Goal: Task Accomplishment & Management: Use online tool/utility

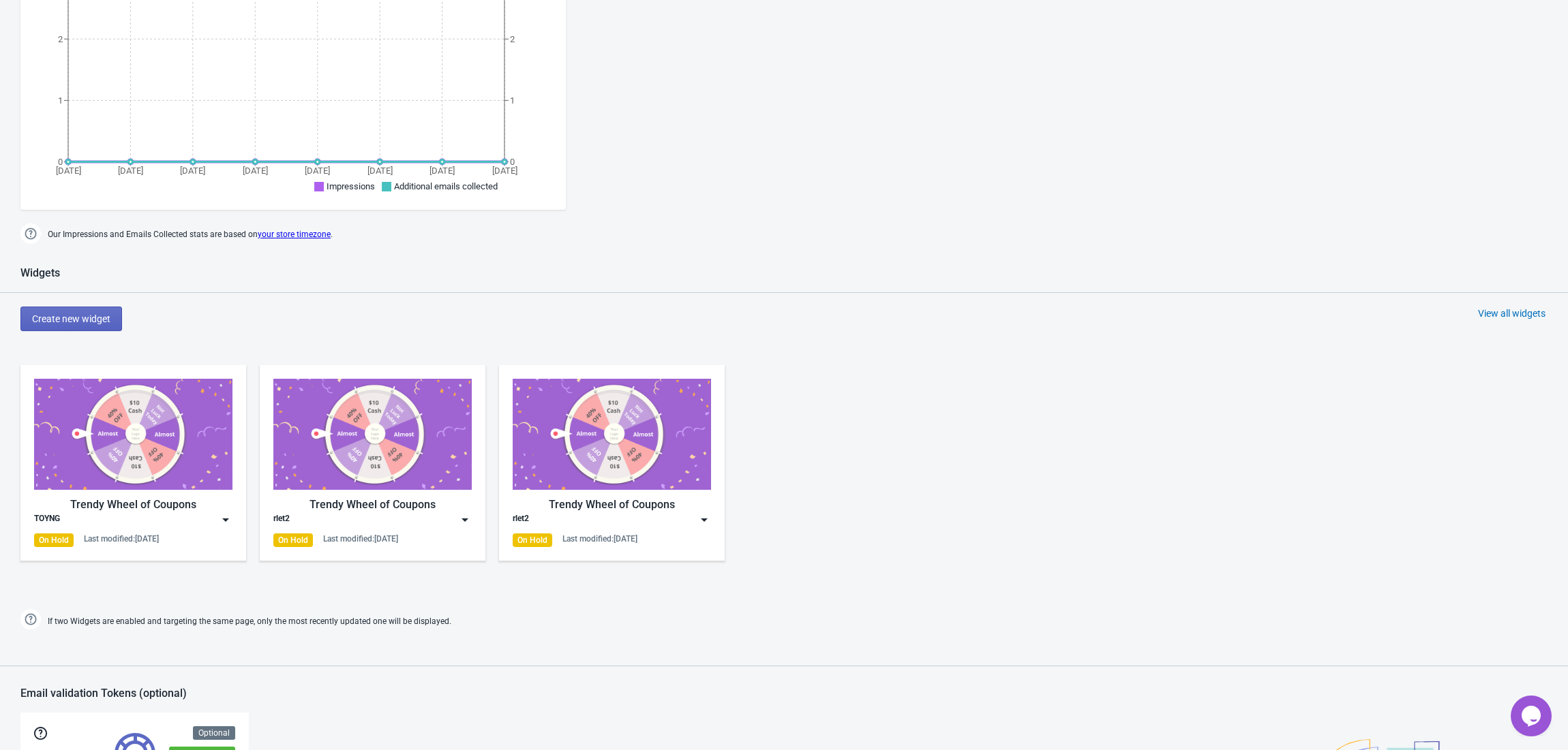
scroll to position [363, 0]
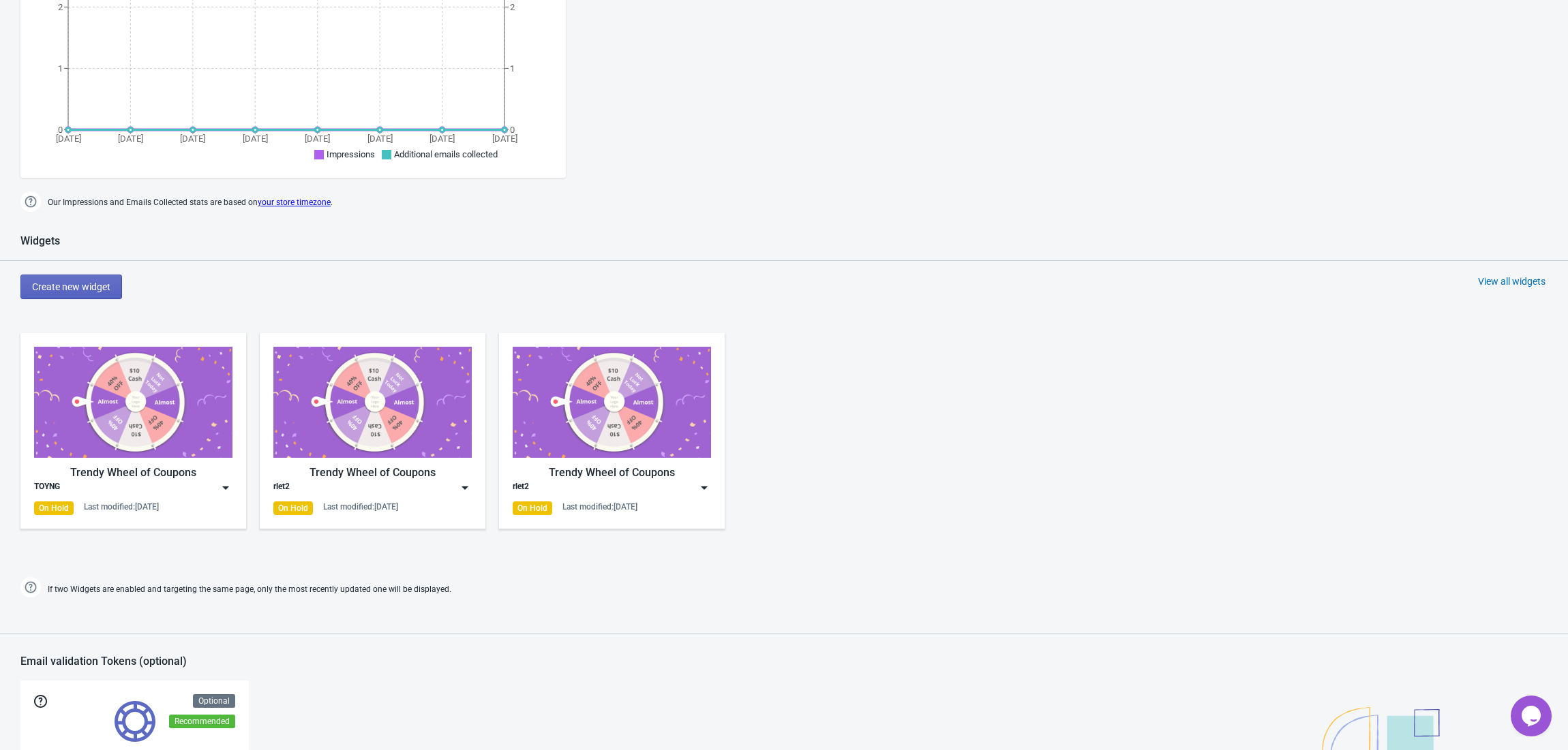
click at [230, 485] on img at bounding box center [226, 488] width 13 height 13
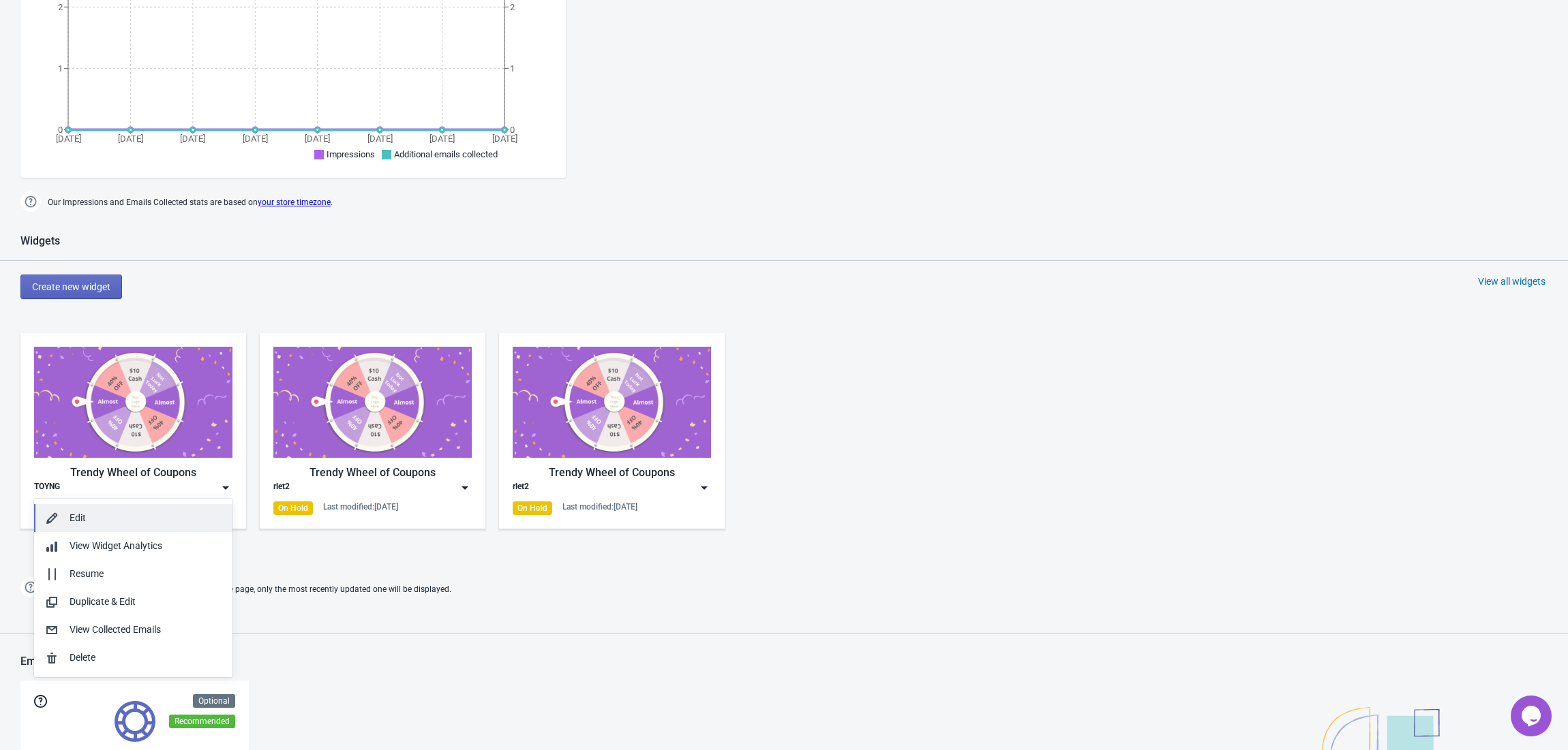
click at [187, 522] on div "Edit" at bounding box center [145, 517] width 152 height 14
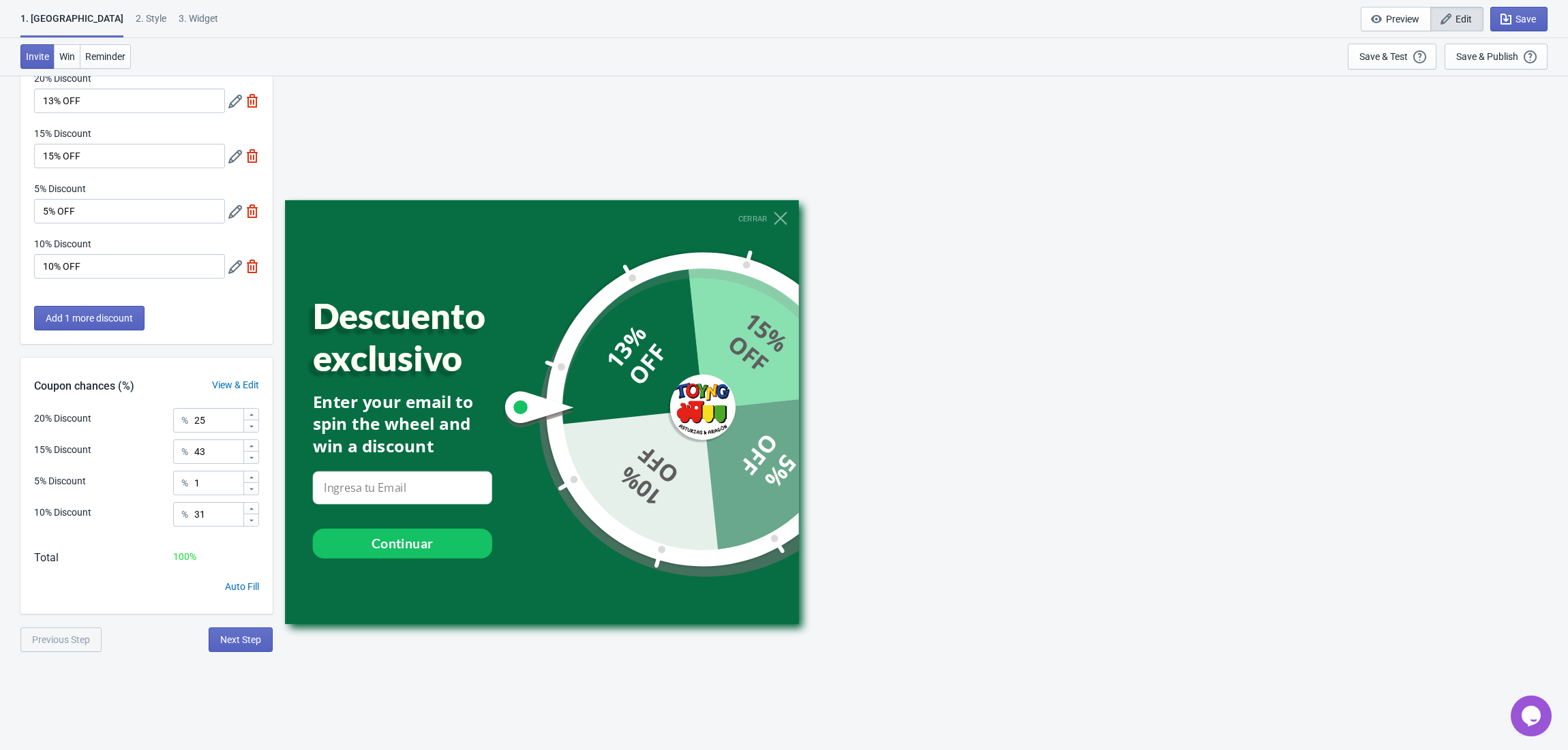
scroll to position [75, 0]
click at [356, 411] on div "Enter your email to spin the wheel and win a discount" at bounding box center [402, 424] width 180 height 67
click at [374, 410] on div "Enter your email to spin the wheel and win a discount" at bounding box center [402, 424] width 180 height 67
click at [378, 410] on div "Enter your email to spin the wheel and win a discount" at bounding box center [402, 424] width 180 height 67
click at [73, 56] on span "Win" at bounding box center [67, 56] width 16 height 11
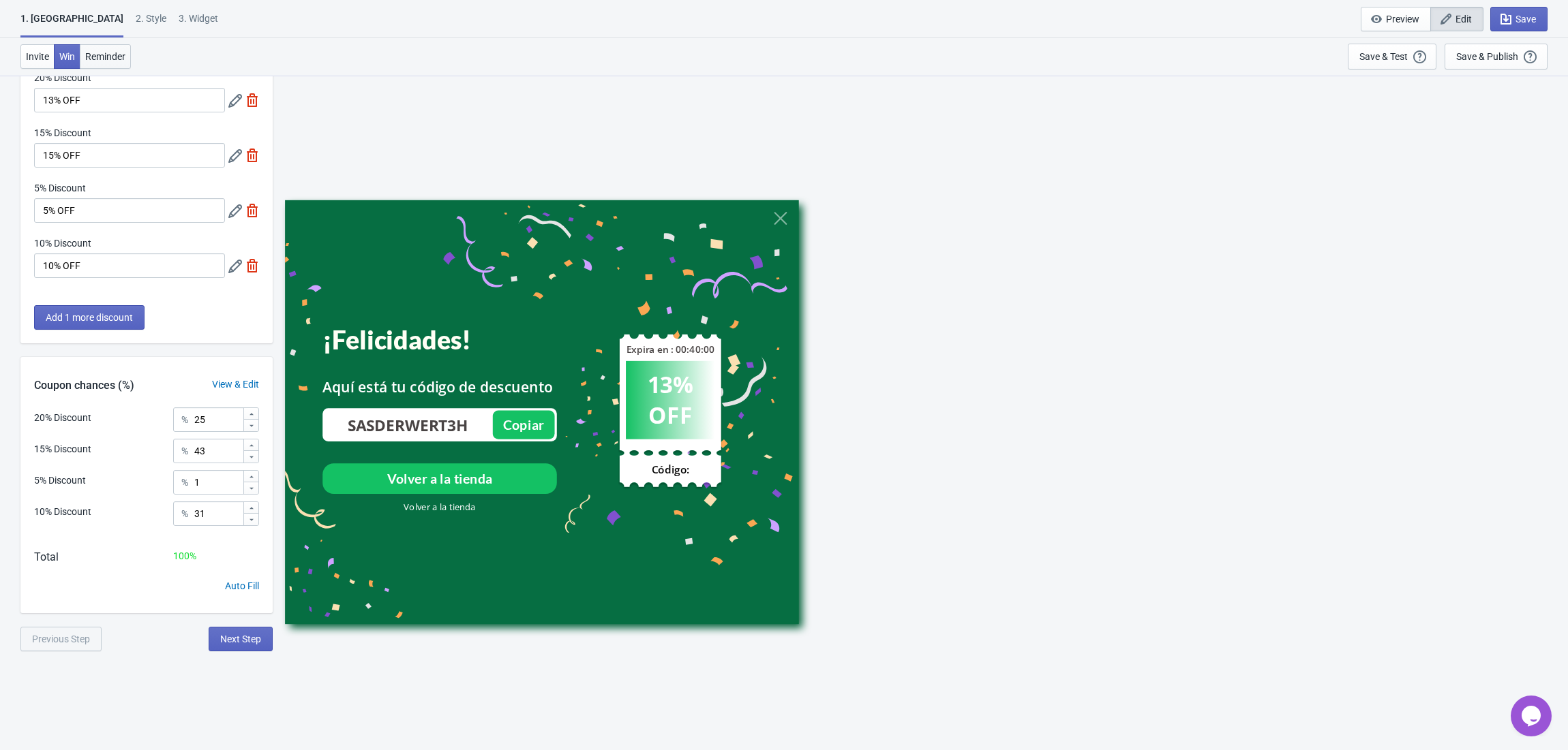
click at [117, 53] on span "Reminder" at bounding box center [105, 56] width 40 height 11
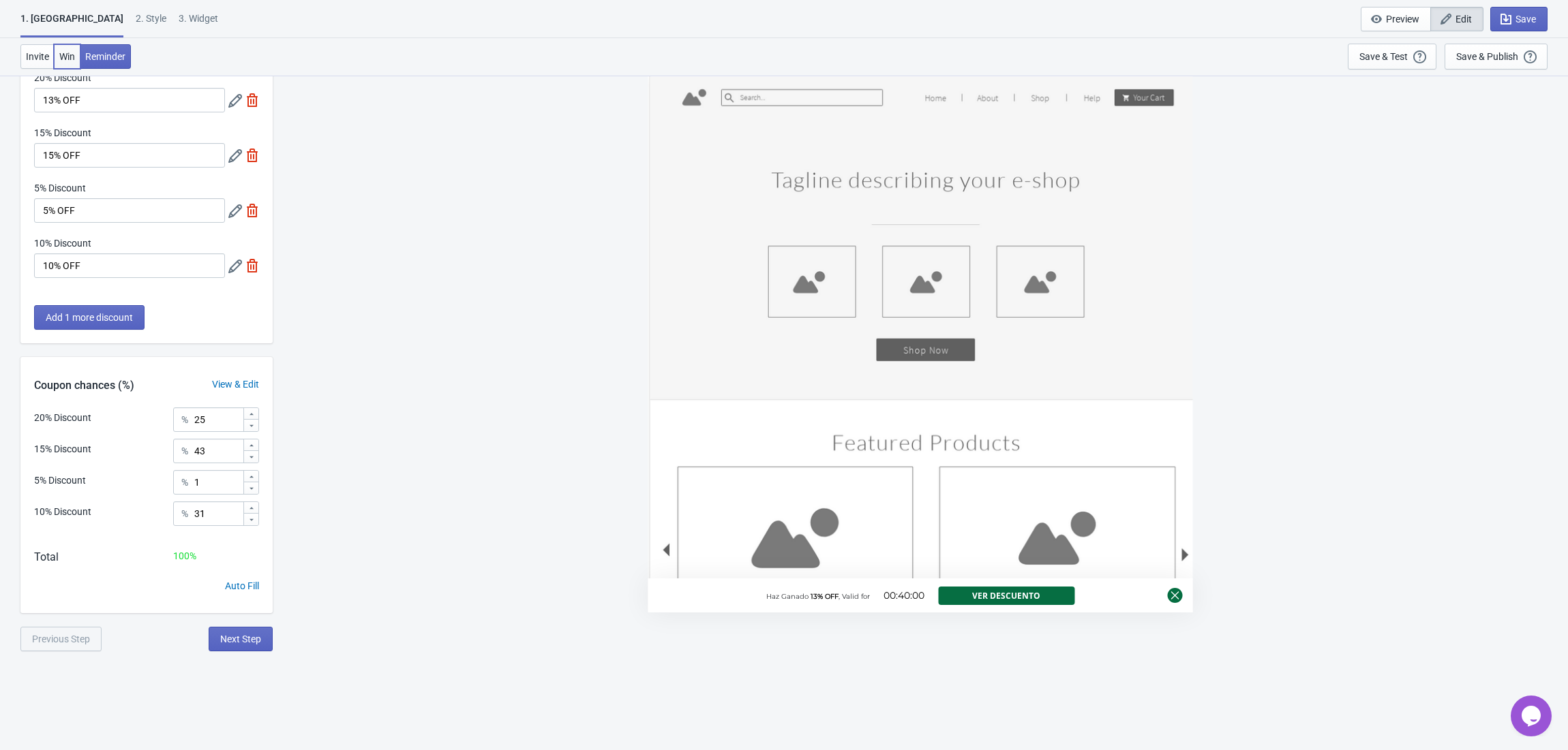
click at [67, 48] on button "Win" at bounding box center [67, 56] width 27 height 25
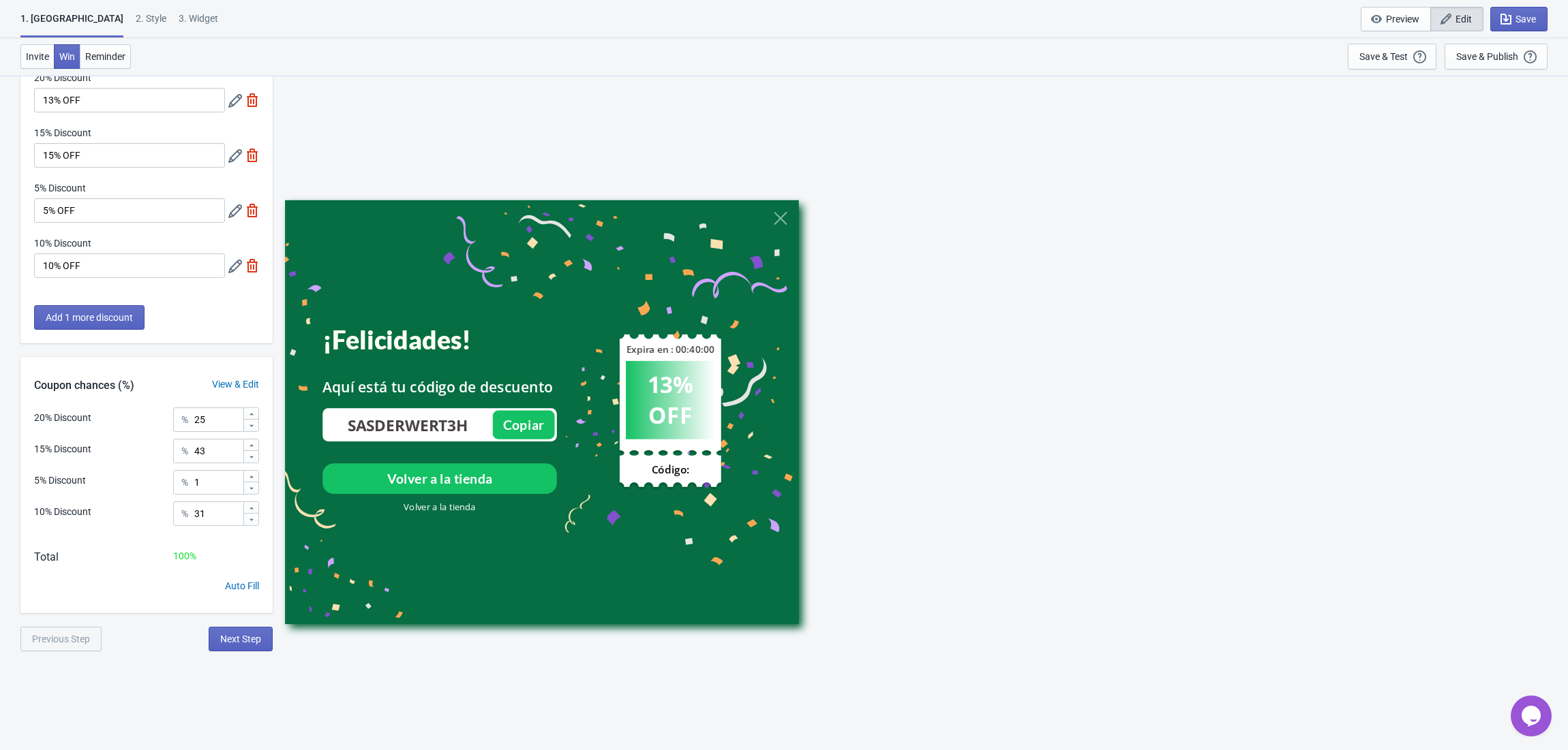
click at [88, 9] on div "1. Coupon 2 . Style 3. Widget 1. Coupon 2 . Style 3. Widget Save and Exit Previ…" at bounding box center [784, 19] width 1568 height 38
click at [135, 11] on div "2 . Style" at bounding box center [150, 23] width 31 height 24
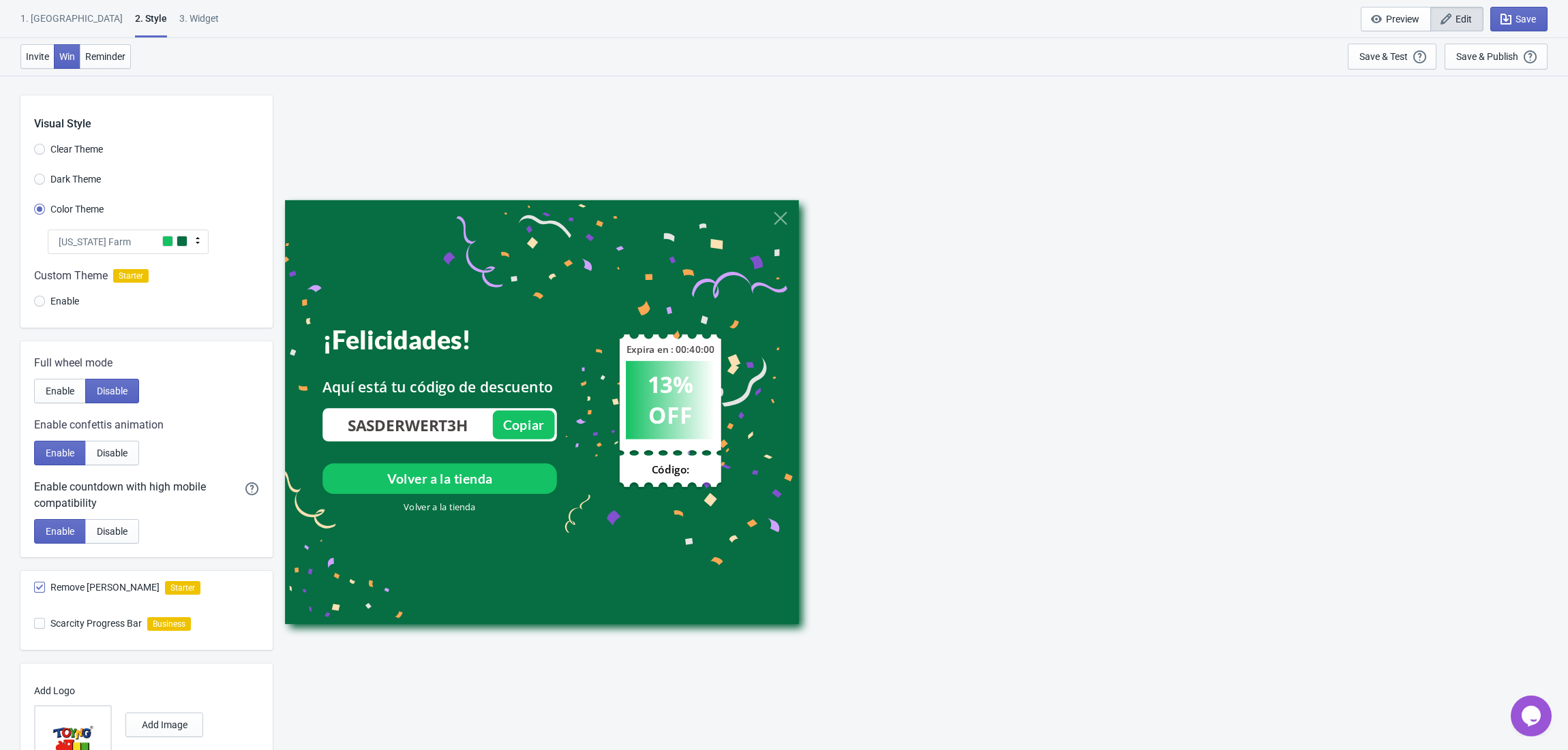
click at [135, 18] on div "2 . Style" at bounding box center [150, 24] width 32 height 26
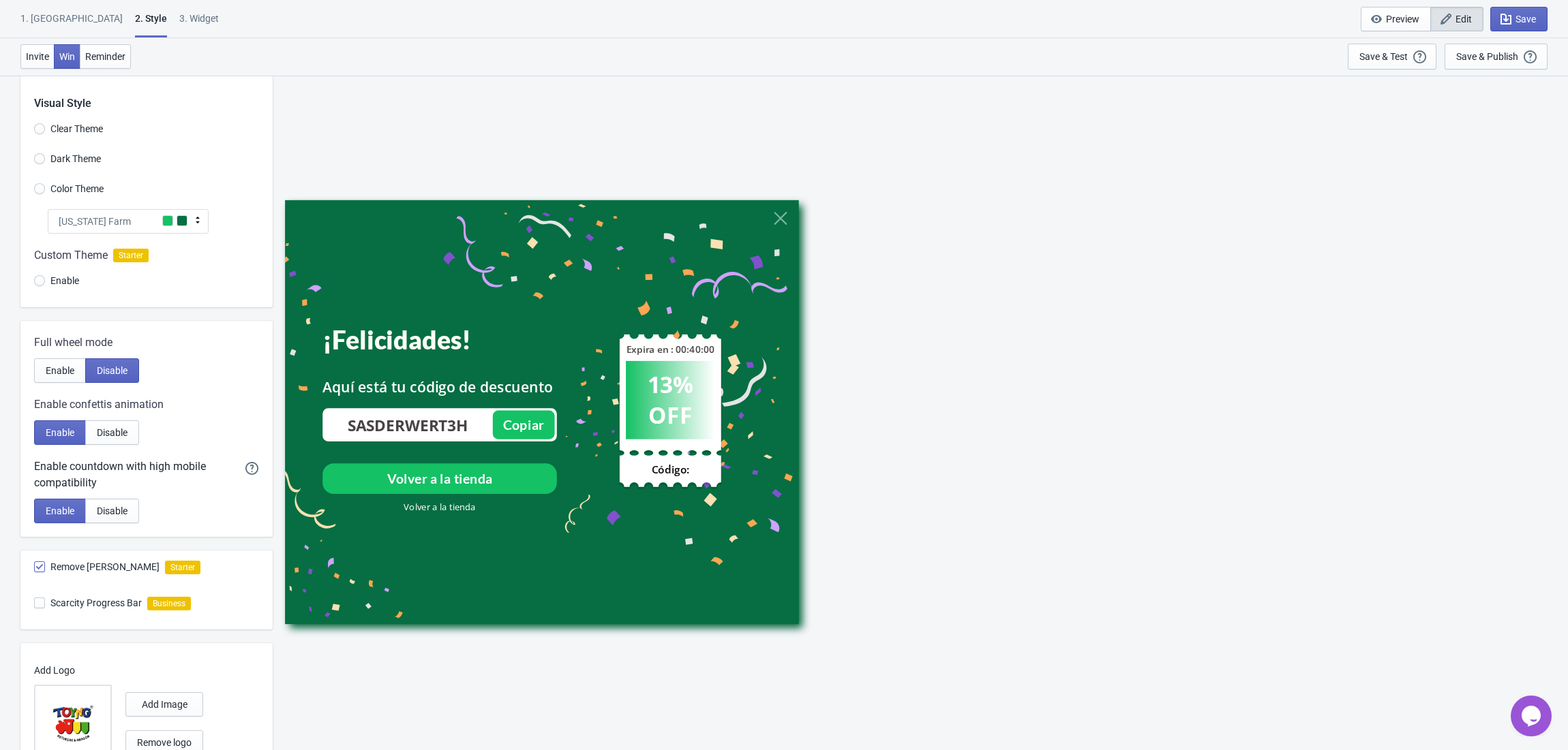
scroll to position [129, 0]
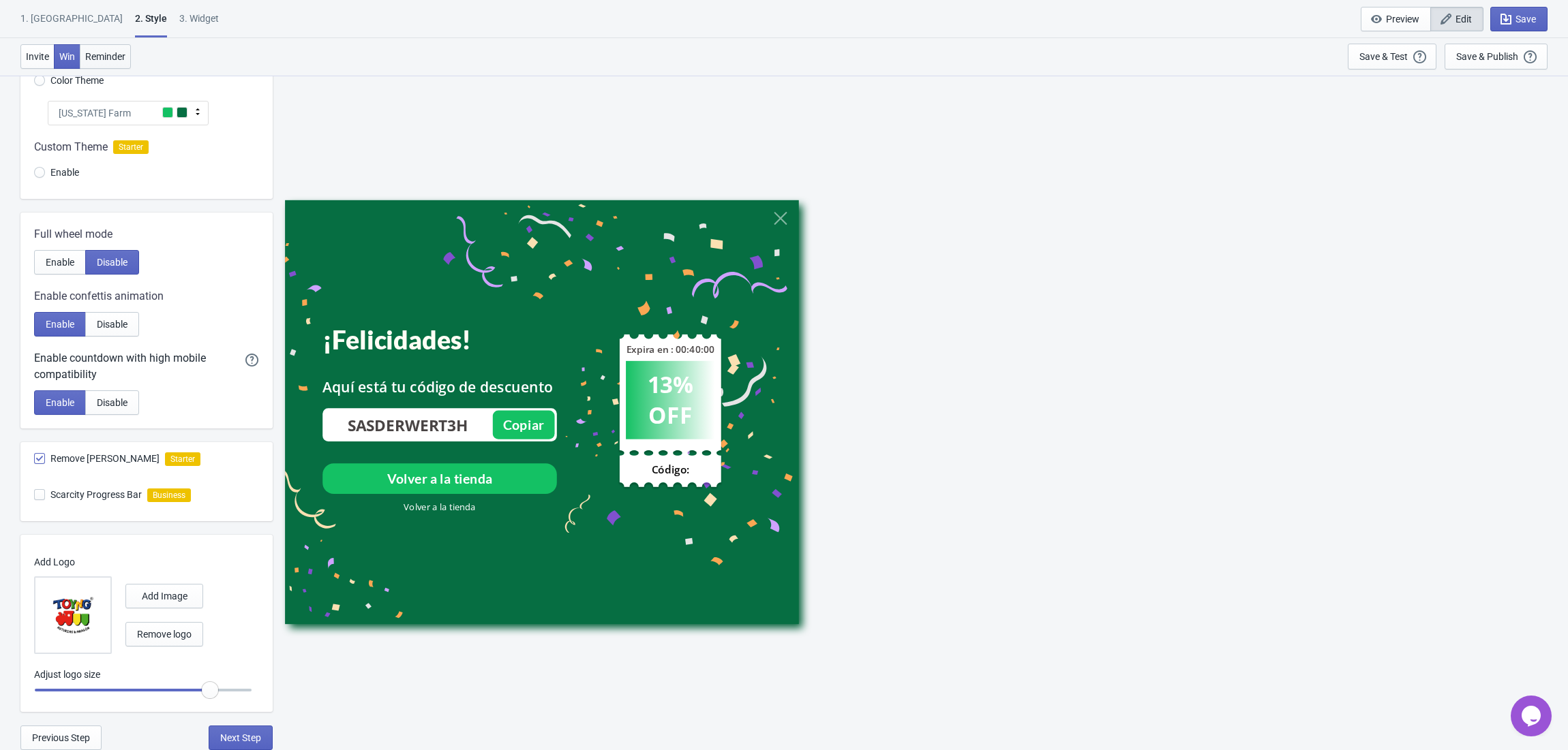
click at [131, 58] on button "Reminder" at bounding box center [105, 56] width 51 height 25
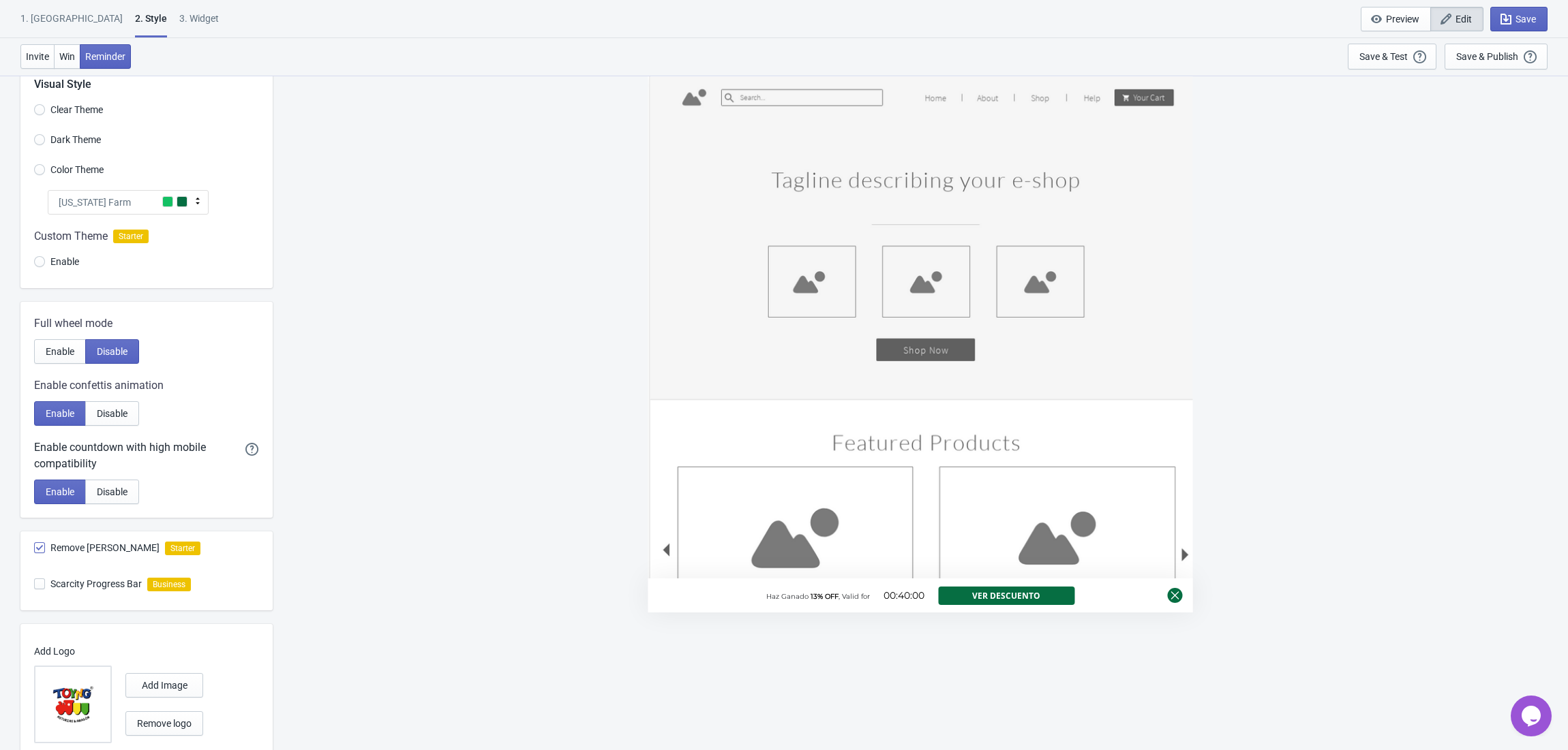
scroll to position [0, 0]
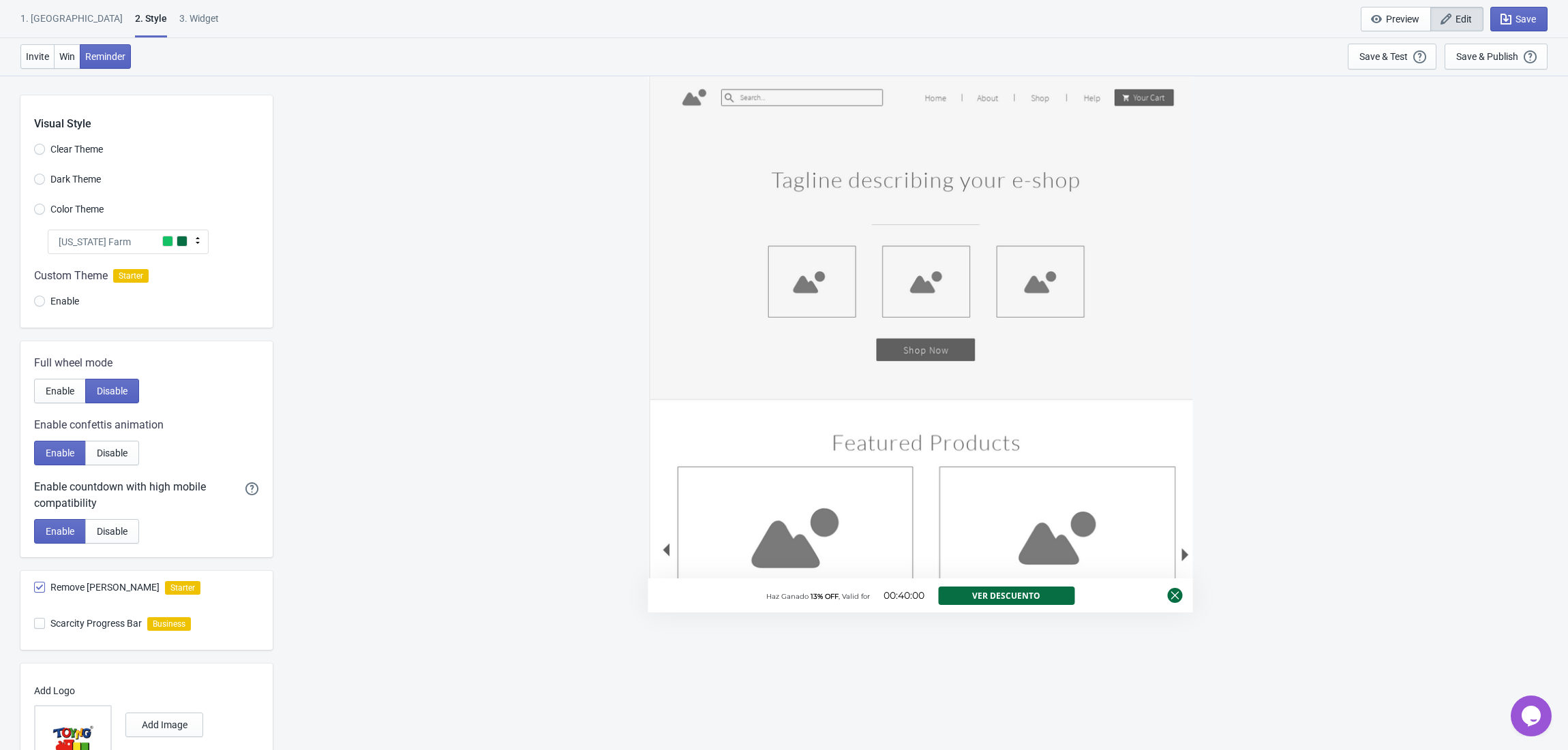
click at [872, 257] on div "Haz Ganado 13% OFF , Valid for 00:40:00 Ver Descuento" at bounding box center [921, 343] width 545 height 538
click at [1471, 13] on button "Edit" at bounding box center [1457, 19] width 53 height 25
click at [1454, 15] on span "Edit" at bounding box center [1457, 19] width 30 height 13
click at [65, 58] on span "Win" at bounding box center [67, 56] width 16 height 11
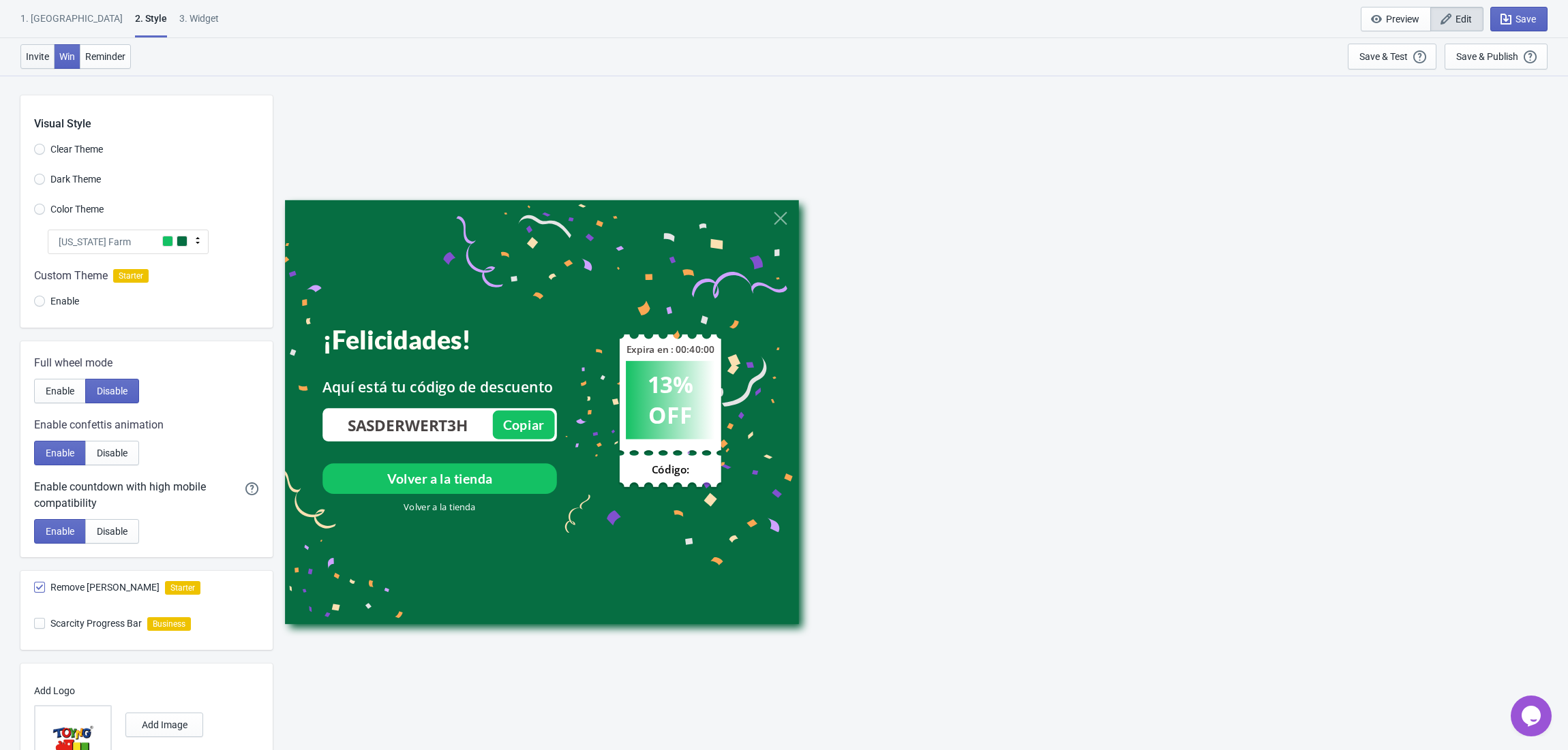
click at [31, 61] on span "Invite" at bounding box center [37, 56] width 23 height 11
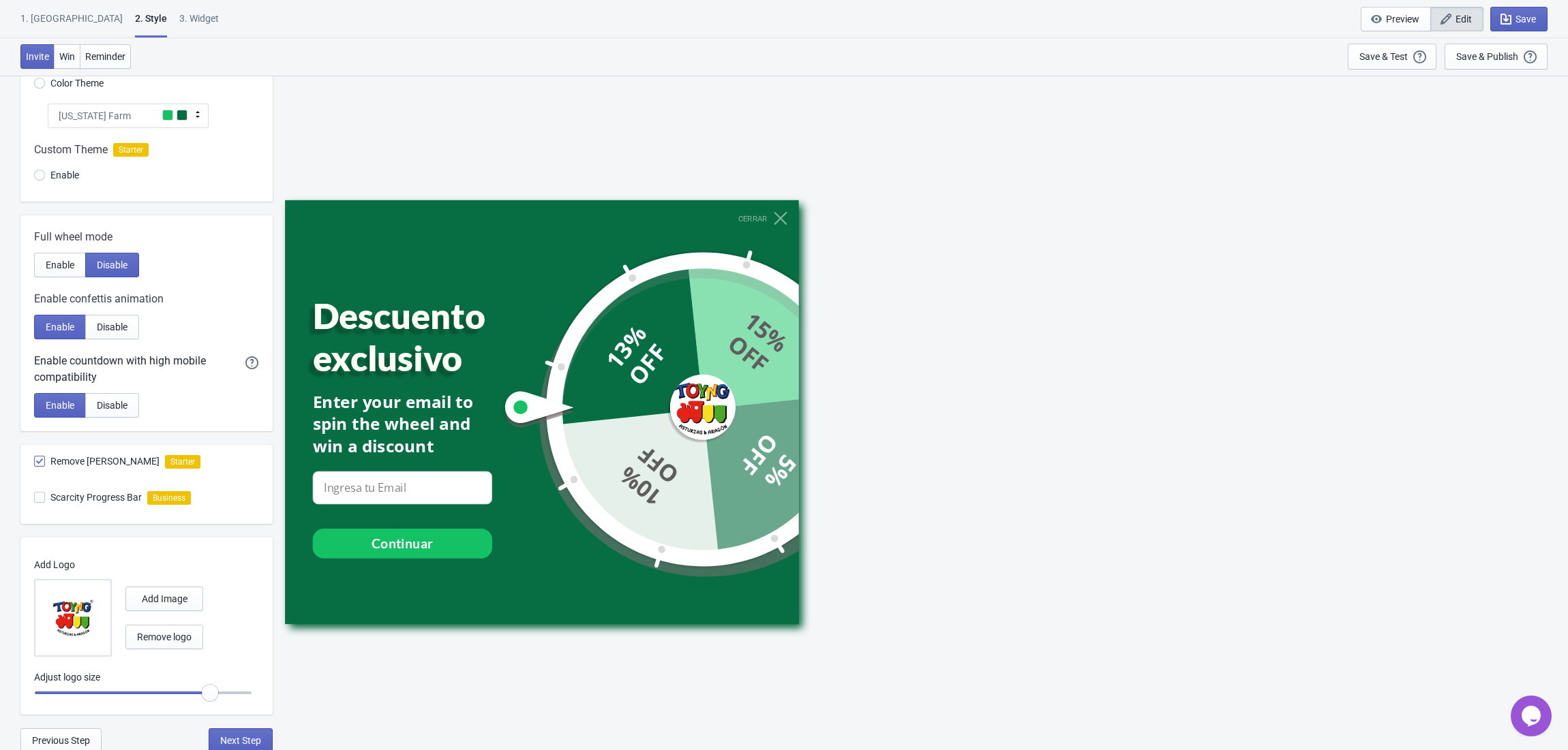
scroll to position [129, 0]
click at [80, 52] on button "Reminder" at bounding box center [105, 56] width 51 height 25
radio input "true"
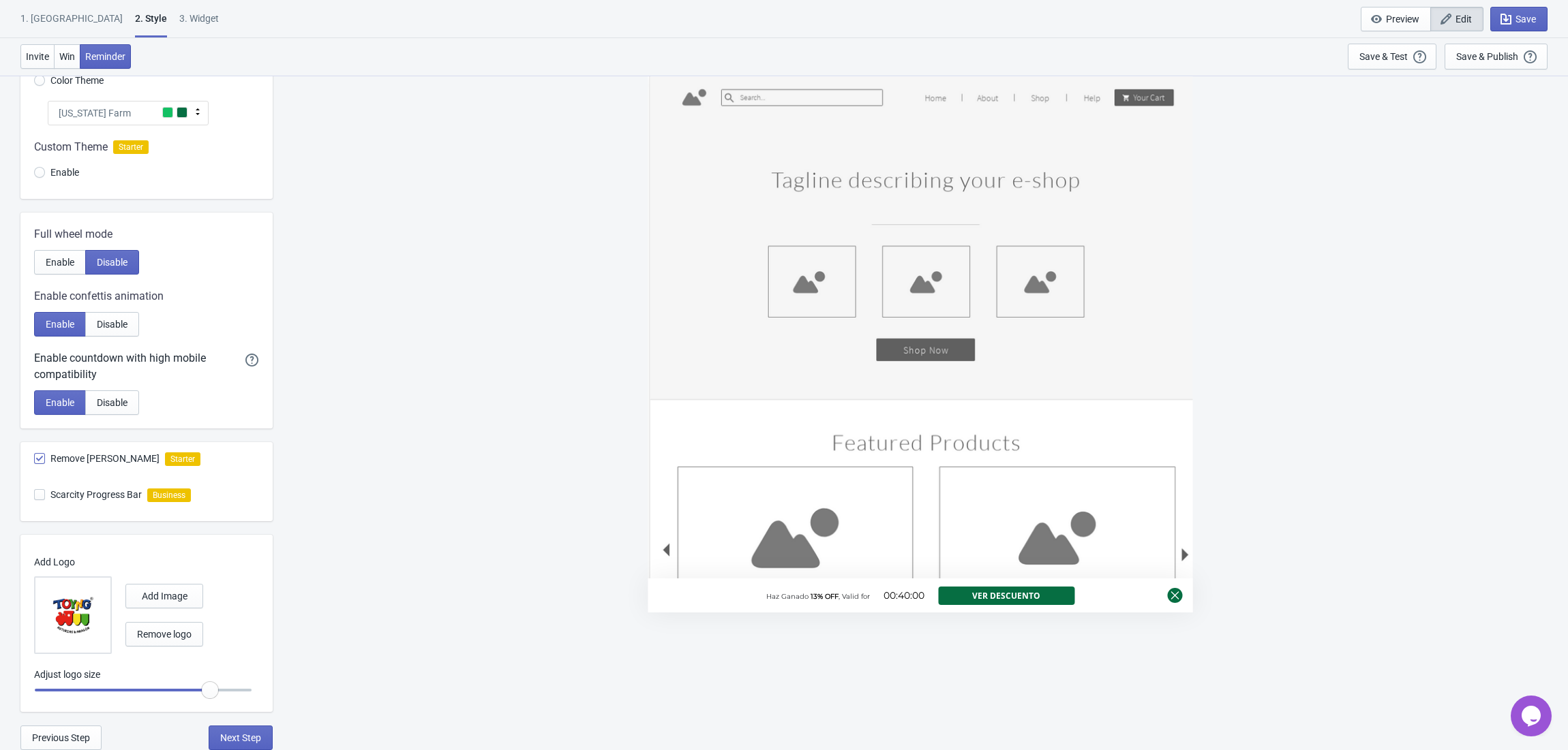
click at [34, 4] on div "1. Coupon 2 . Style 3. Widget 1. Coupon 2 . Style 3. Widget Save and Exit Previ…" at bounding box center [784, 19] width 1568 height 38
click at [47, 20] on div "1. [GEOGRAPHIC_DATA]" at bounding box center [71, 23] width 102 height 24
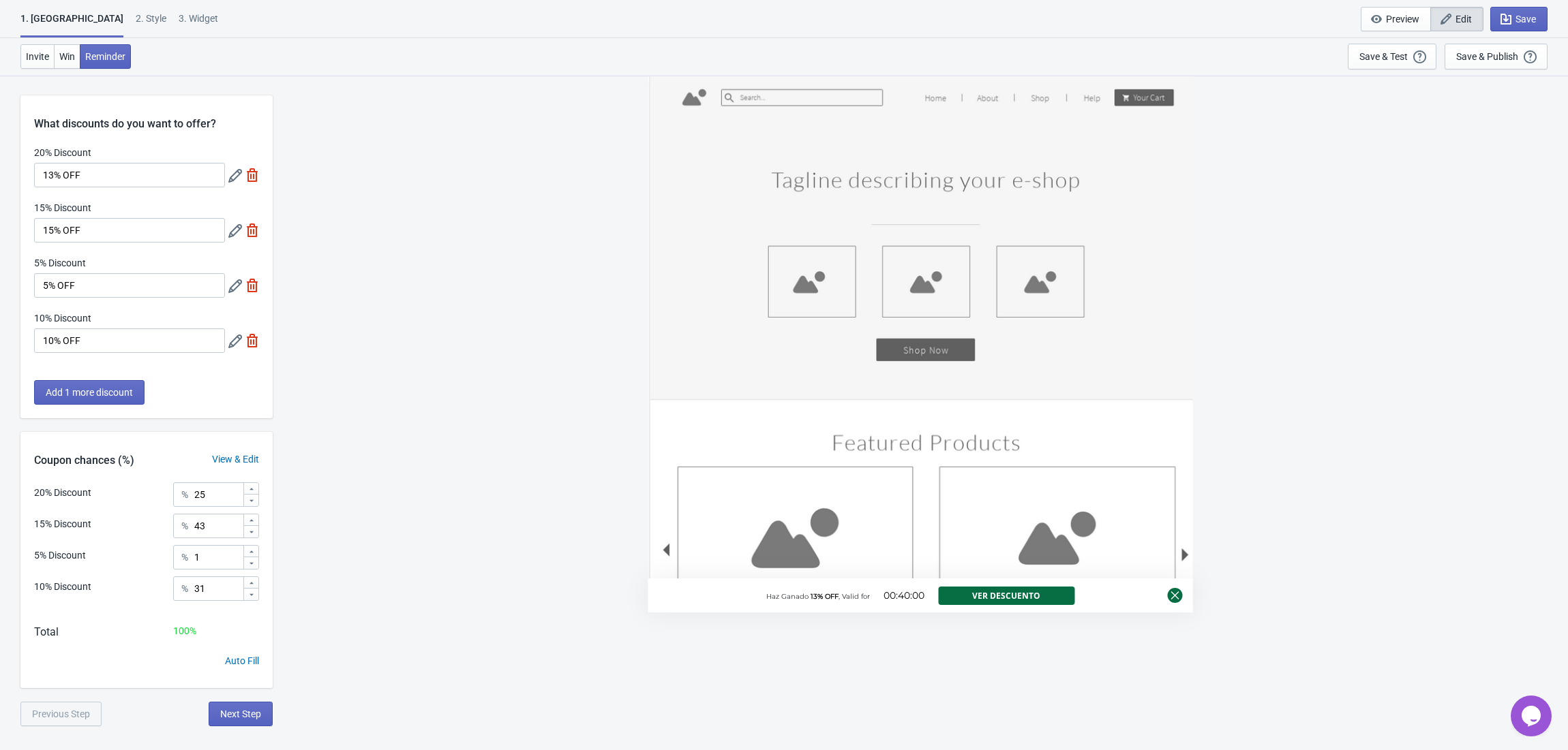
click at [47, 20] on div "1. [GEOGRAPHIC_DATA]" at bounding box center [72, 24] width 103 height 26
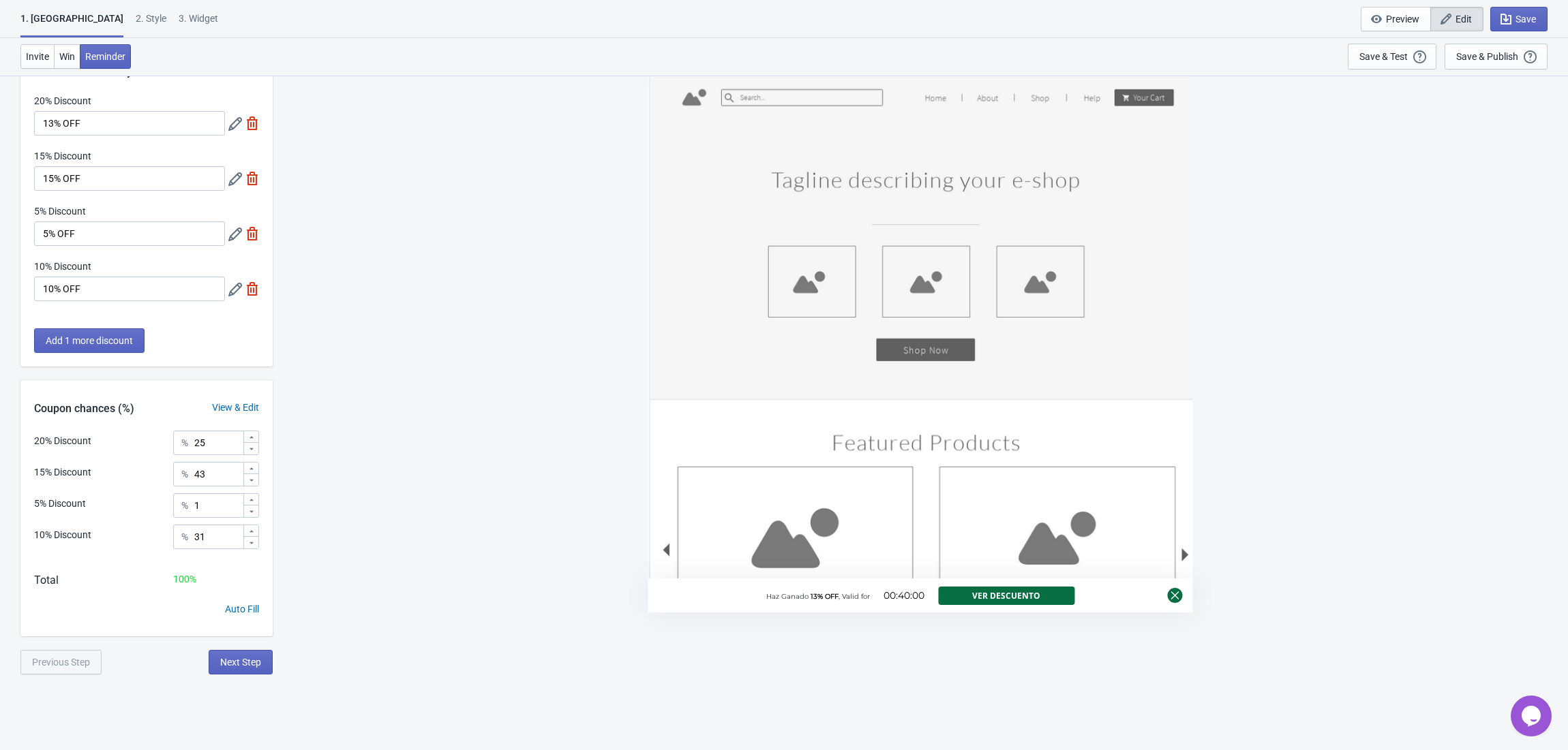
scroll to position [75, 0]
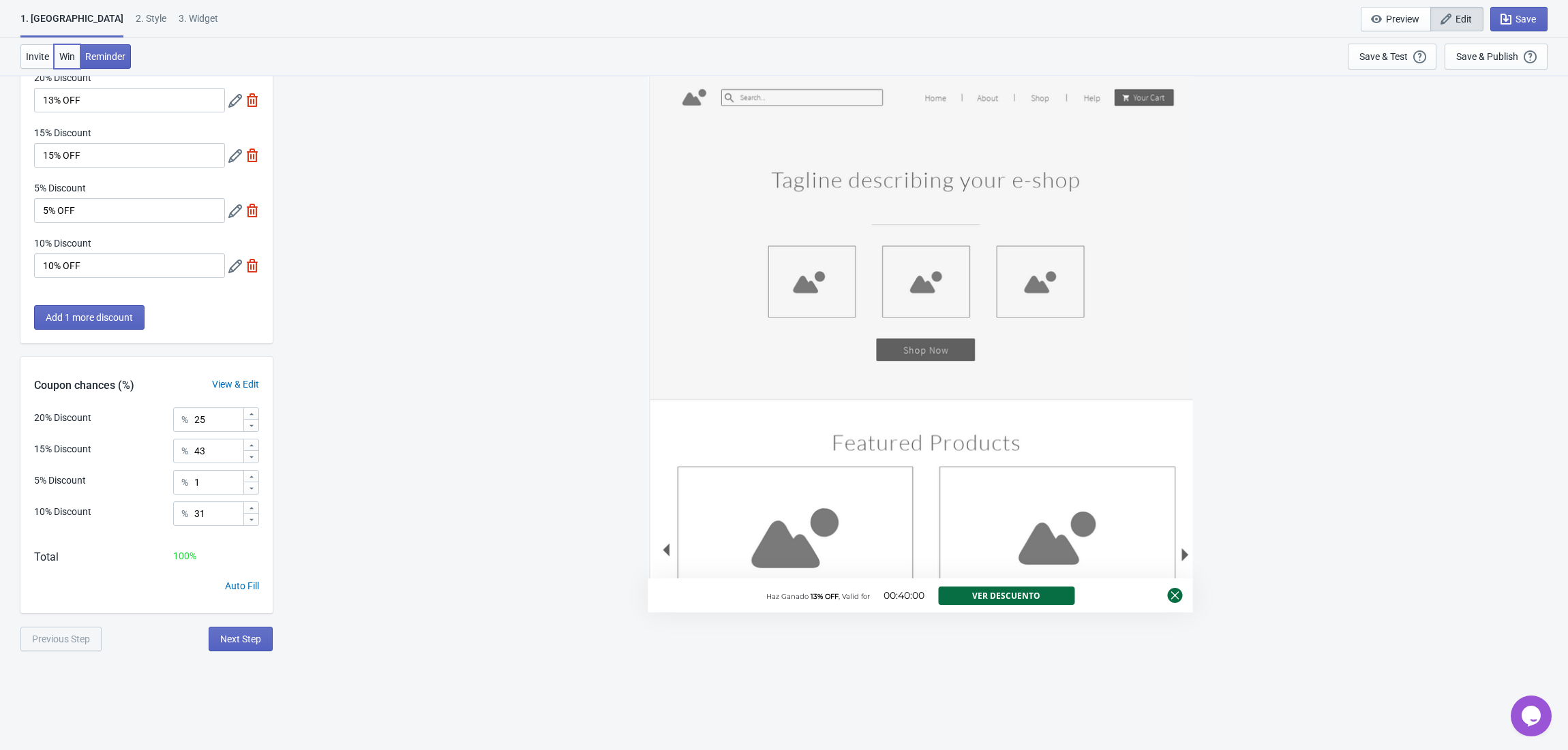
click at [60, 52] on span "Win" at bounding box center [67, 56] width 16 height 11
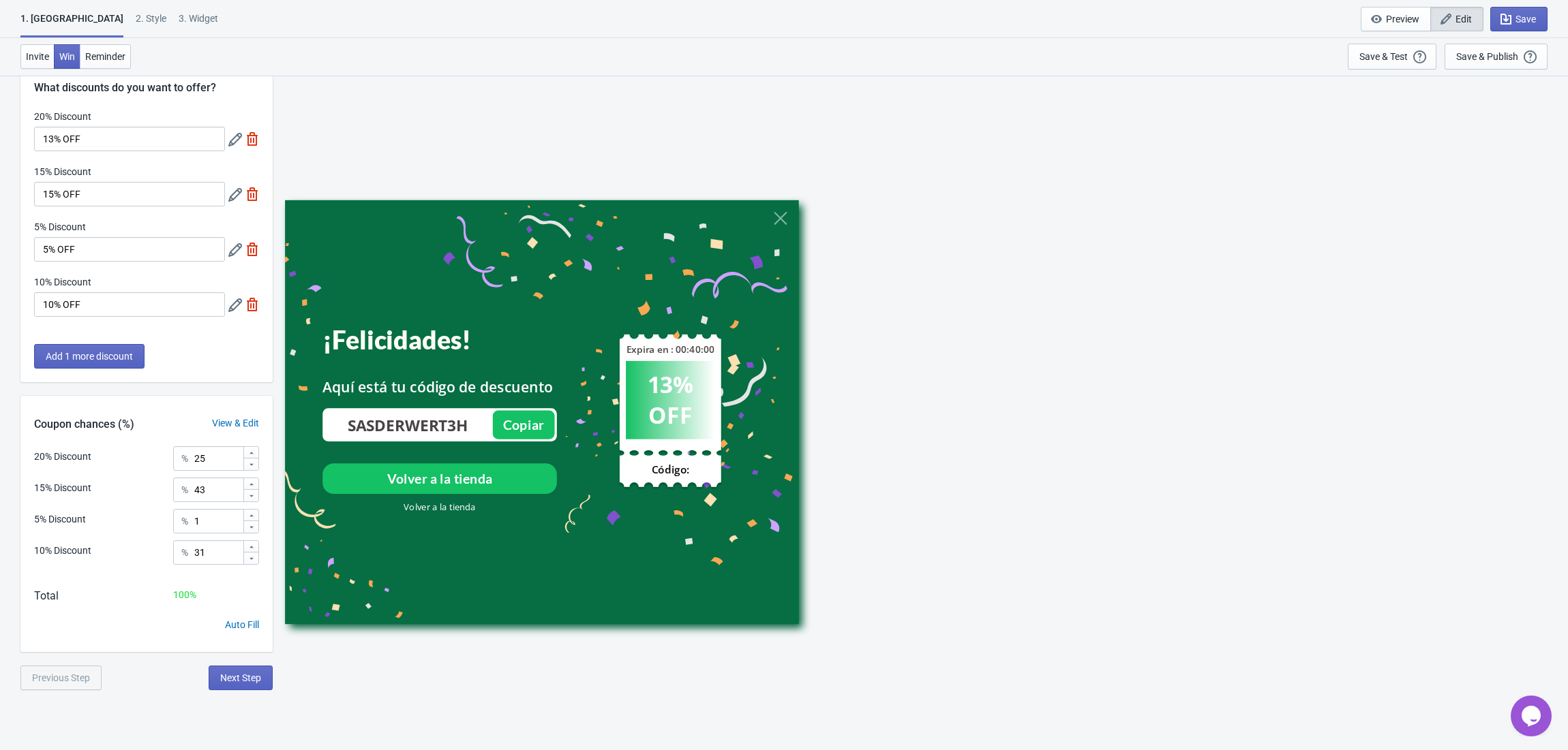
scroll to position [0, 0]
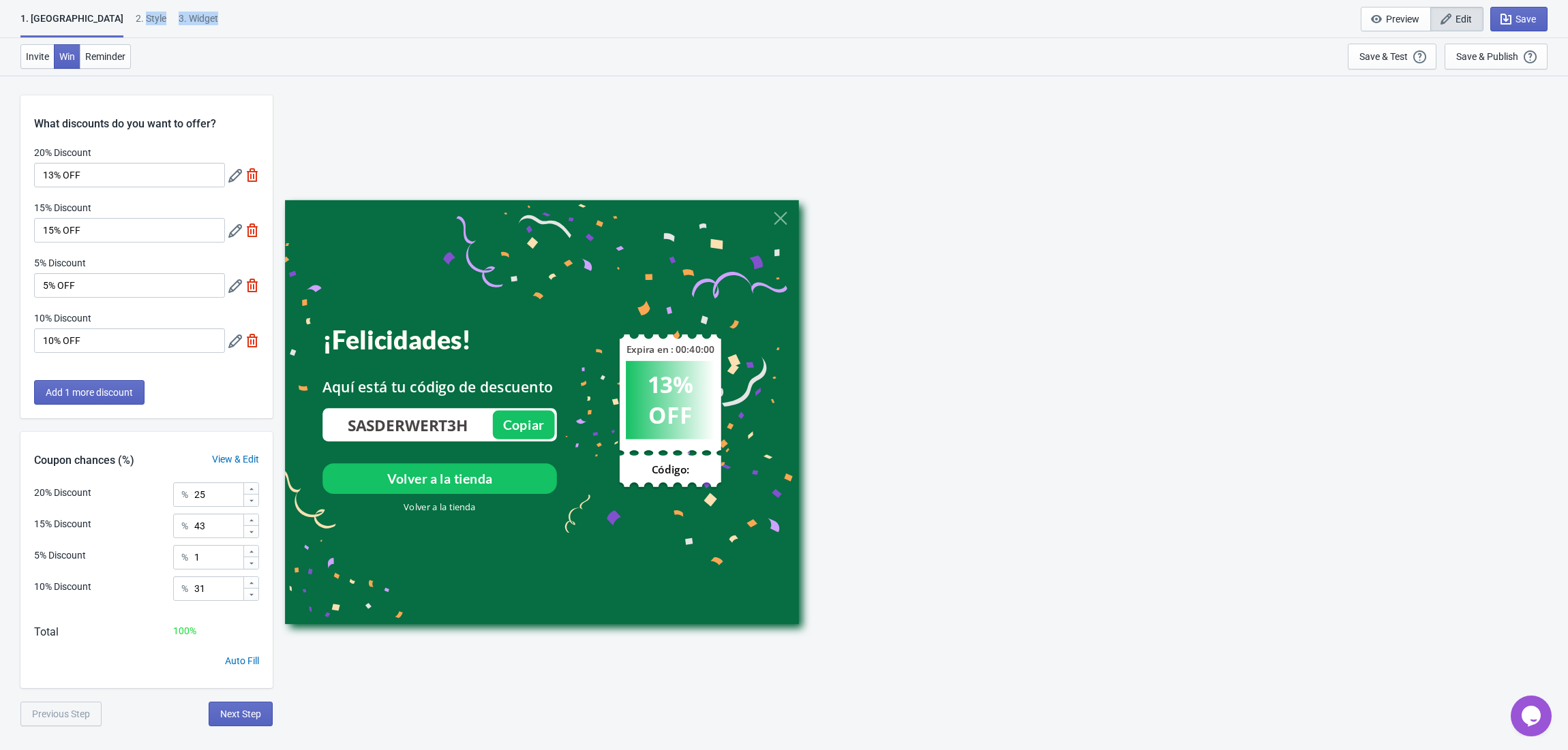
drag, startPoint x: 88, startPoint y: 17, endPoint x: 99, endPoint y: 43, distance: 28.2
click at [98, 42] on div "1. Coupon 2 . Style 3. Widget 1. Coupon 2 . Style 3. Widget Save and Exit Previ…" at bounding box center [784, 38] width 1568 height 76
click at [30, 63] on button "Invite" at bounding box center [37, 56] width 34 height 25
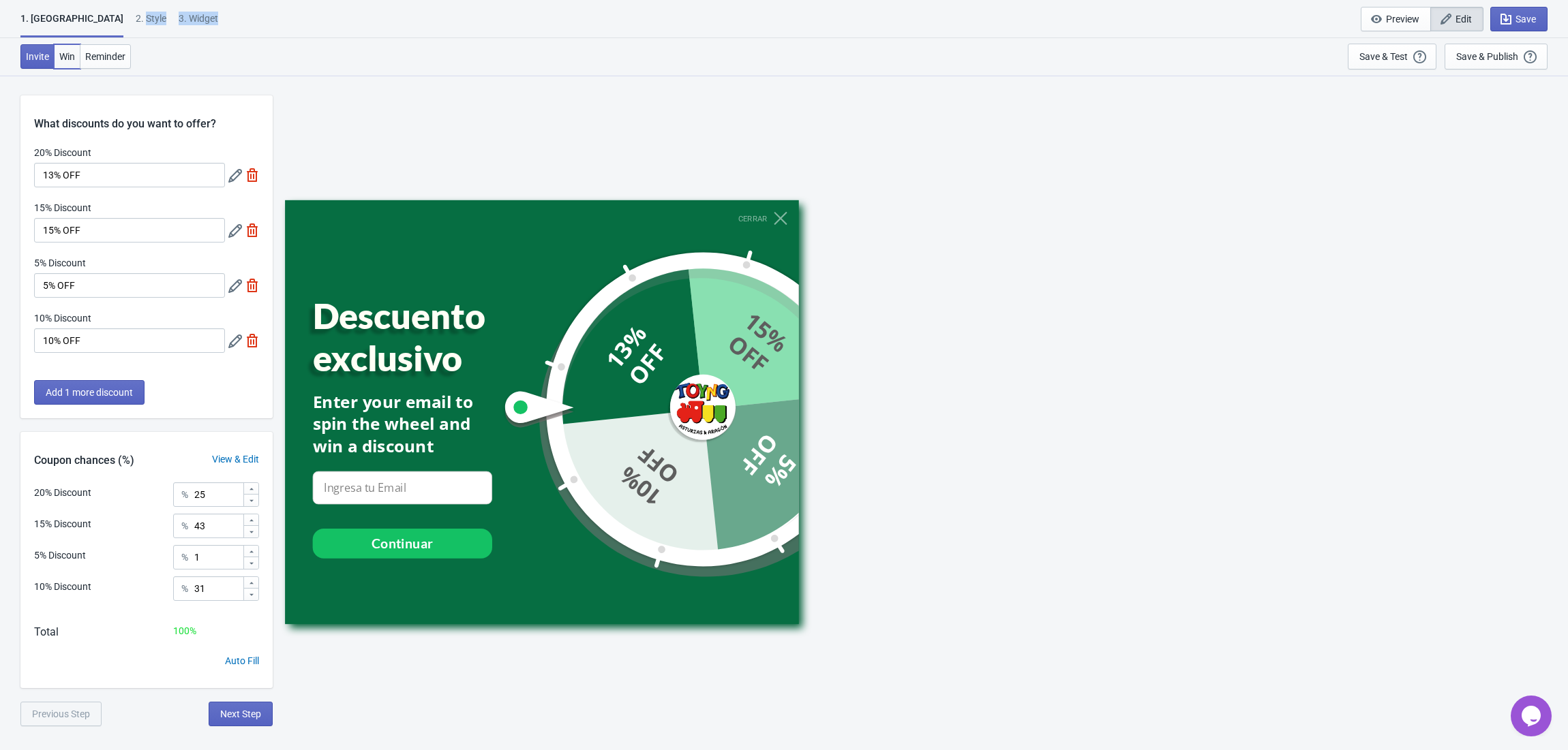
click at [78, 52] on button "Win" at bounding box center [67, 56] width 27 height 25
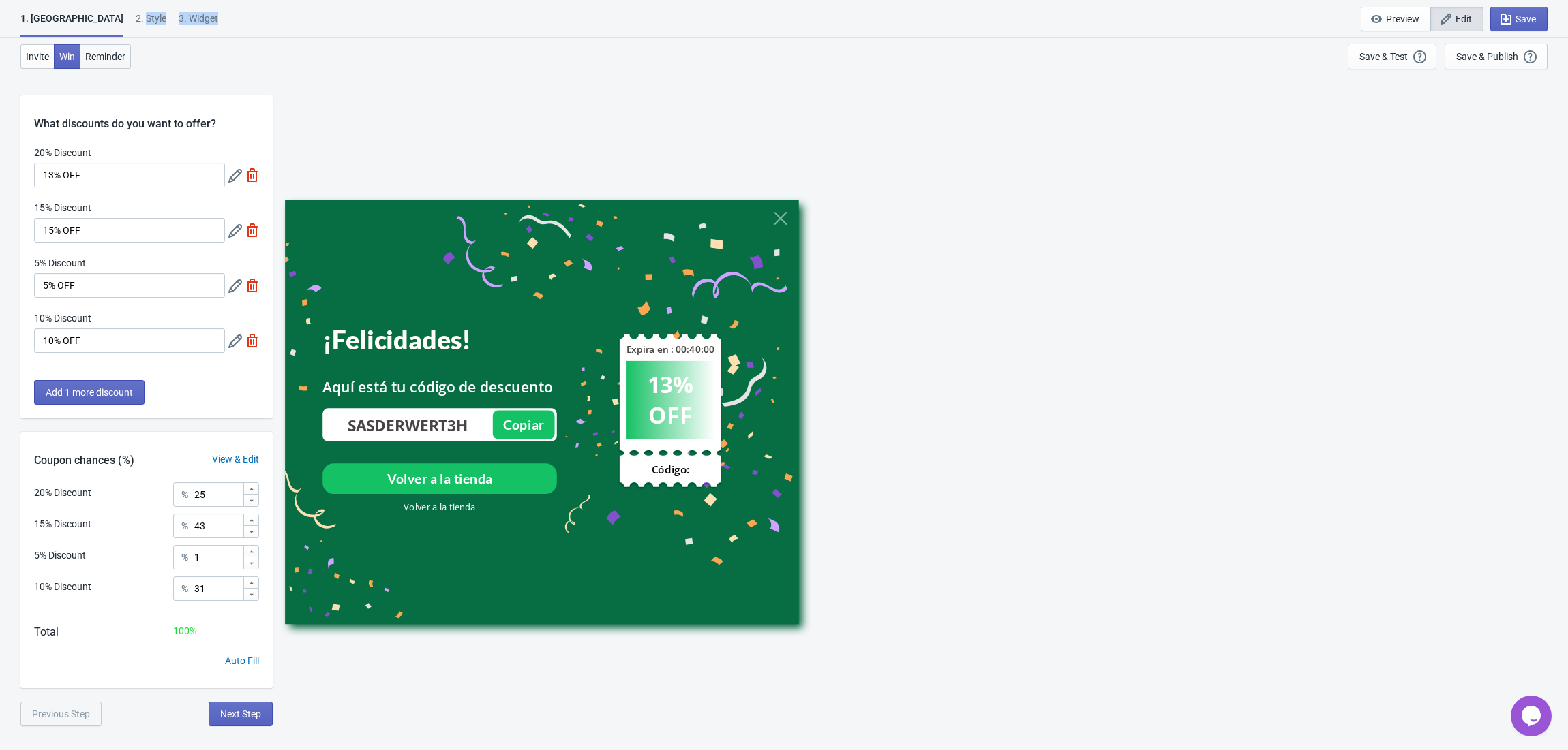
click at [129, 55] on button "Reminder" at bounding box center [105, 56] width 51 height 25
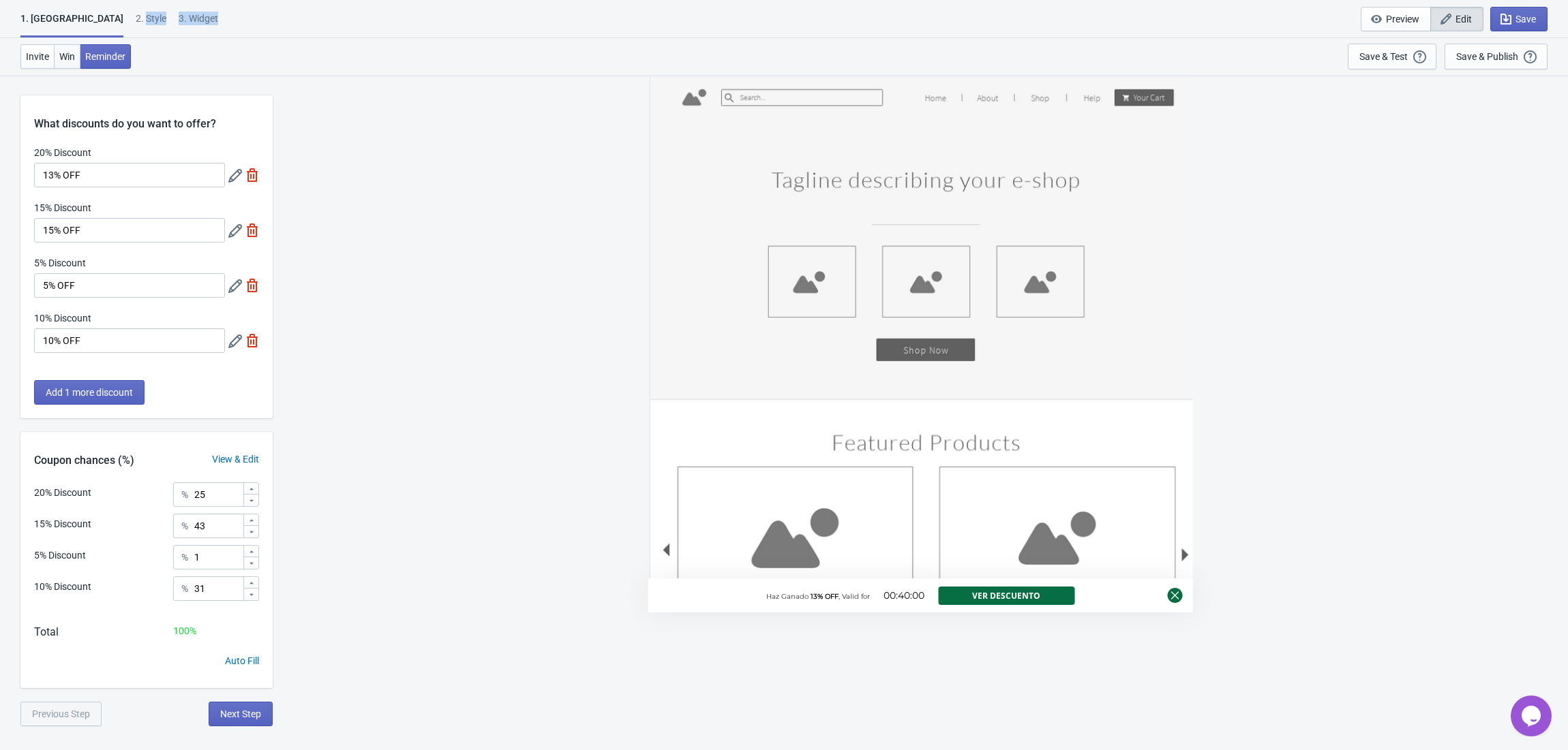
click at [65, 64] on button "Win" at bounding box center [67, 56] width 27 height 25
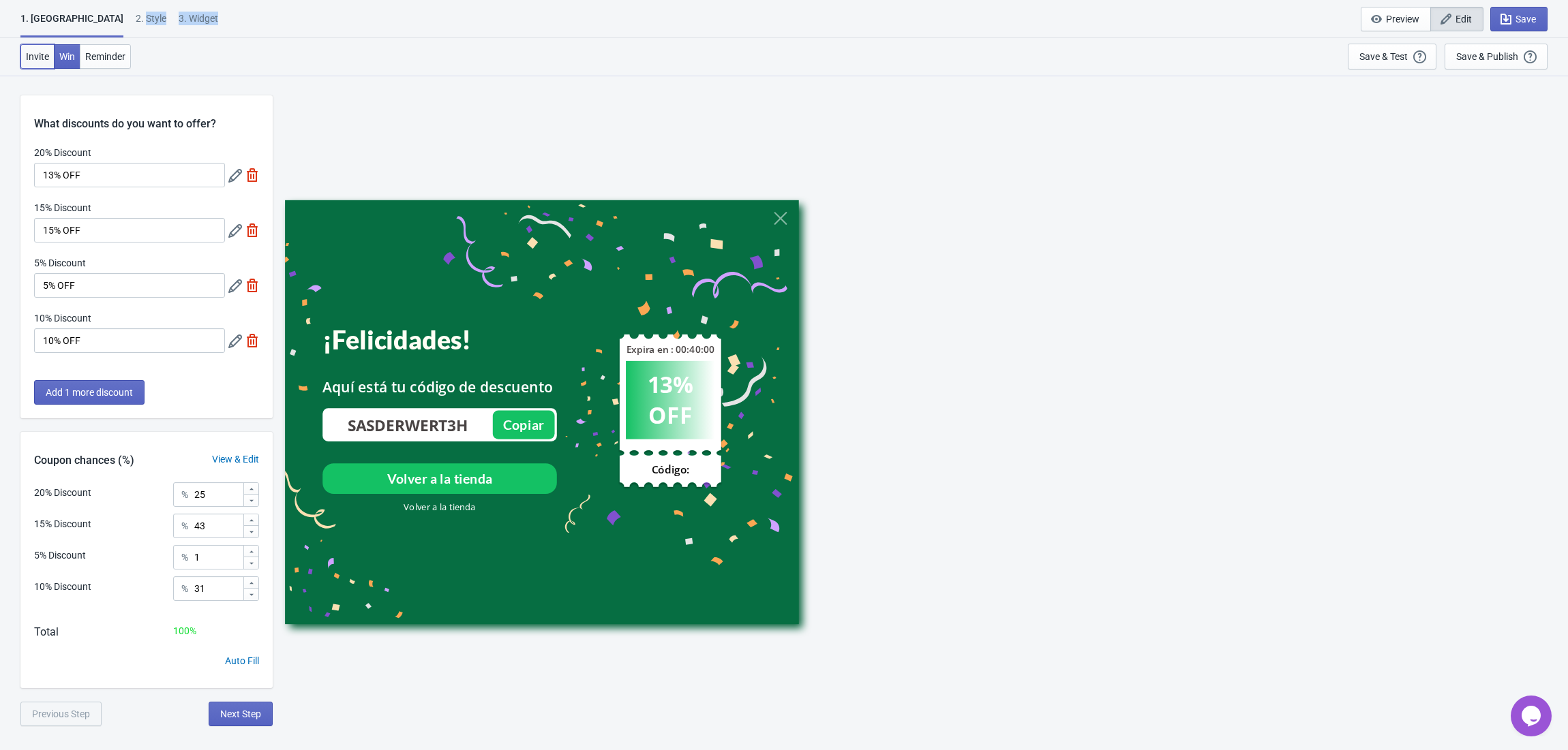
click at [52, 61] on button "Invite" at bounding box center [37, 56] width 34 height 25
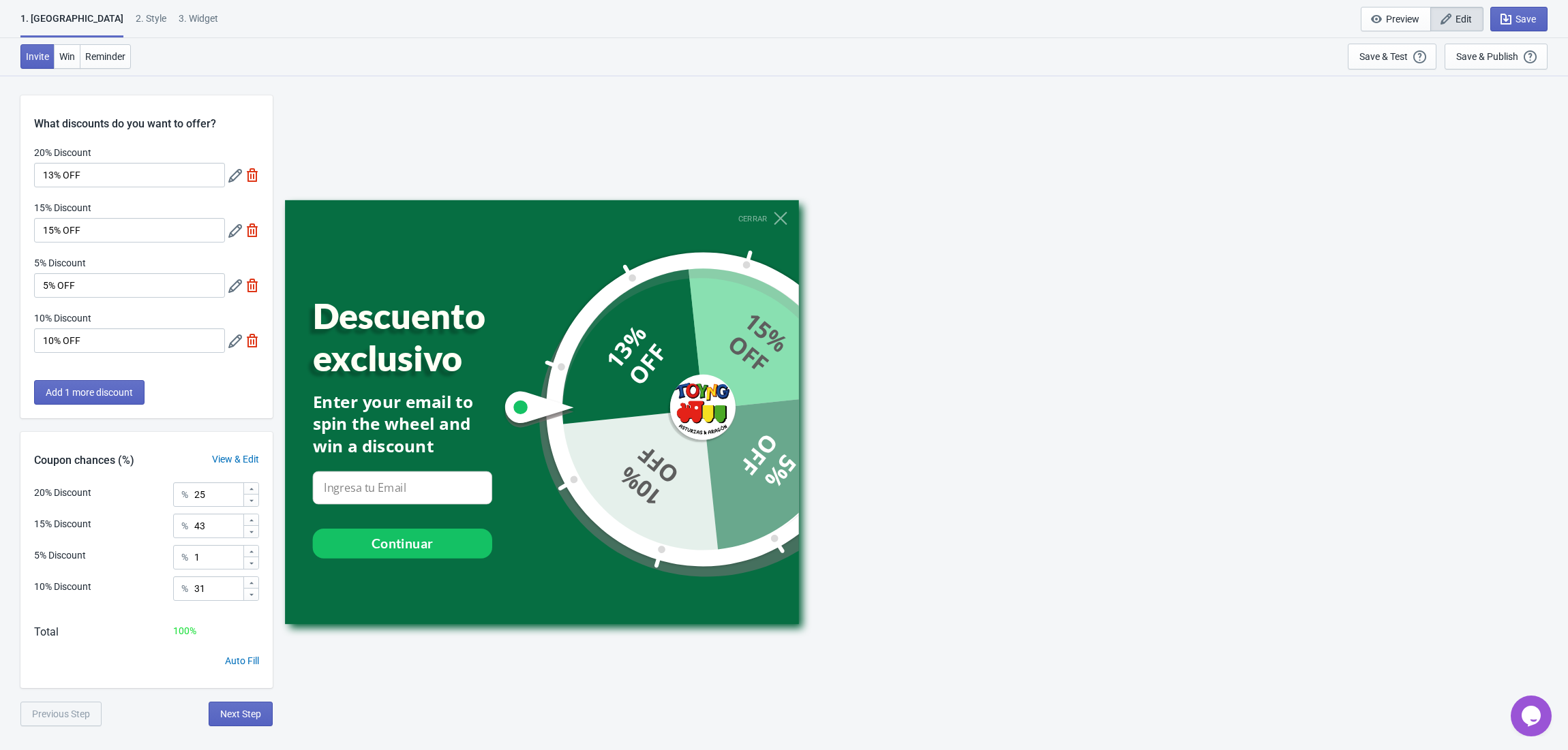
click at [402, 368] on div "Descuento exclusivo" at bounding box center [420, 336] width 215 height 84
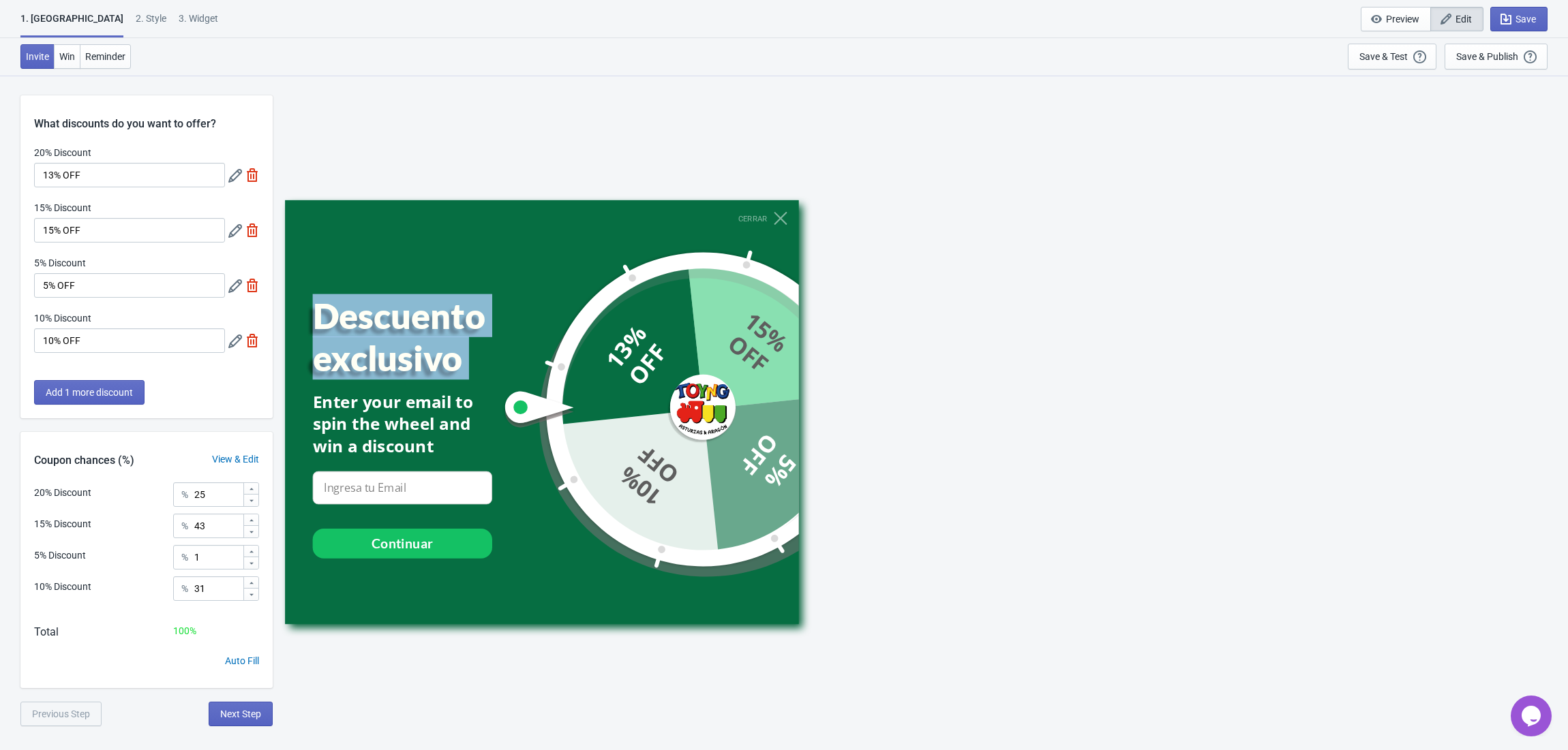
click at [402, 368] on div "Descuento exclusivo" at bounding box center [420, 336] width 215 height 84
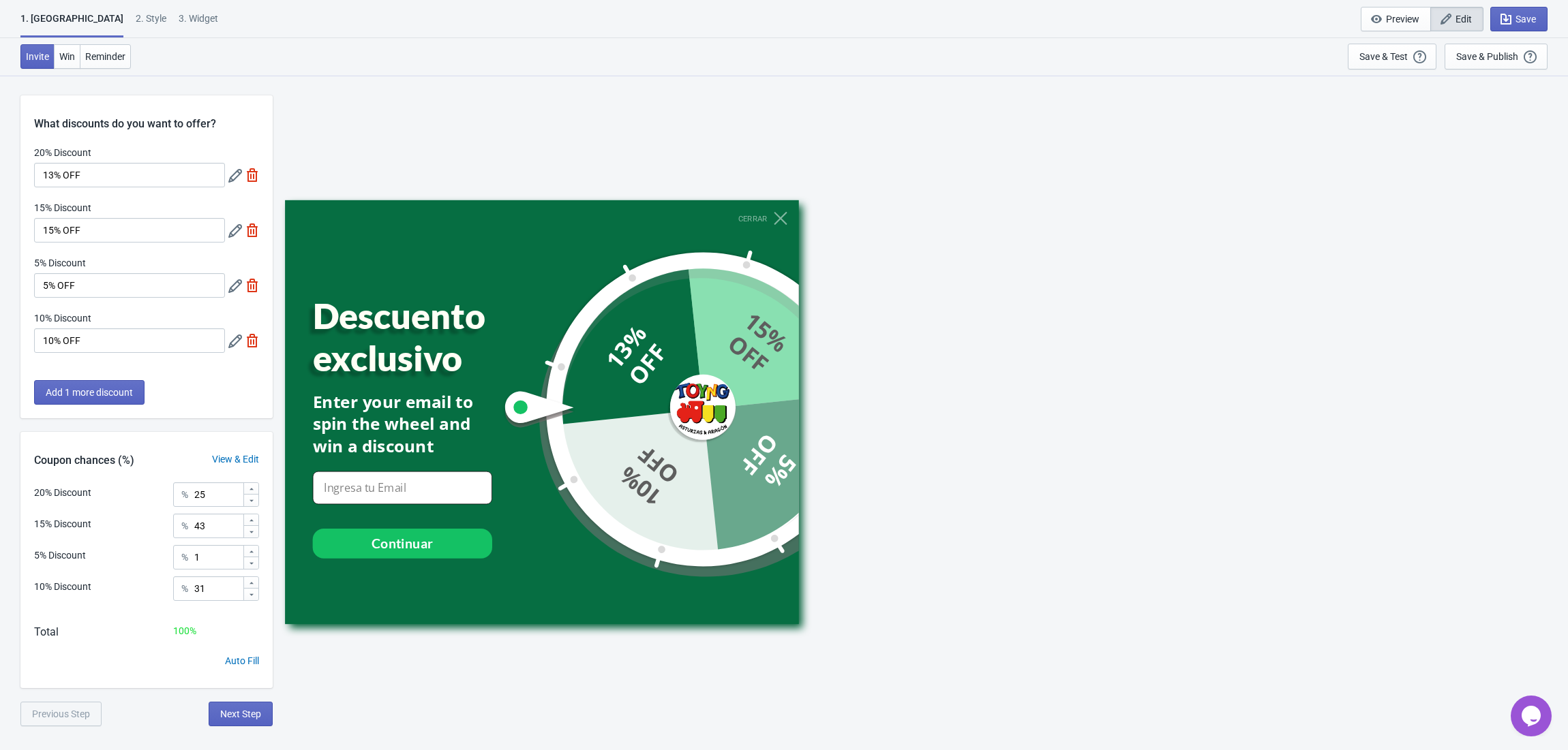
click at [391, 477] on input at bounding box center [402, 488] width 180 height 34
click at [391, 497] on input at bounding box center [402, 488] width 180 height 34
click at [386, 376] on div "Descuento exclusivo" at bounding box center [420, 336] width 215 height 84
click at [111, 19] on div "1. Coupon 2 . Style 3. Widget" at bounding box center [122, 24] width 203 height 26
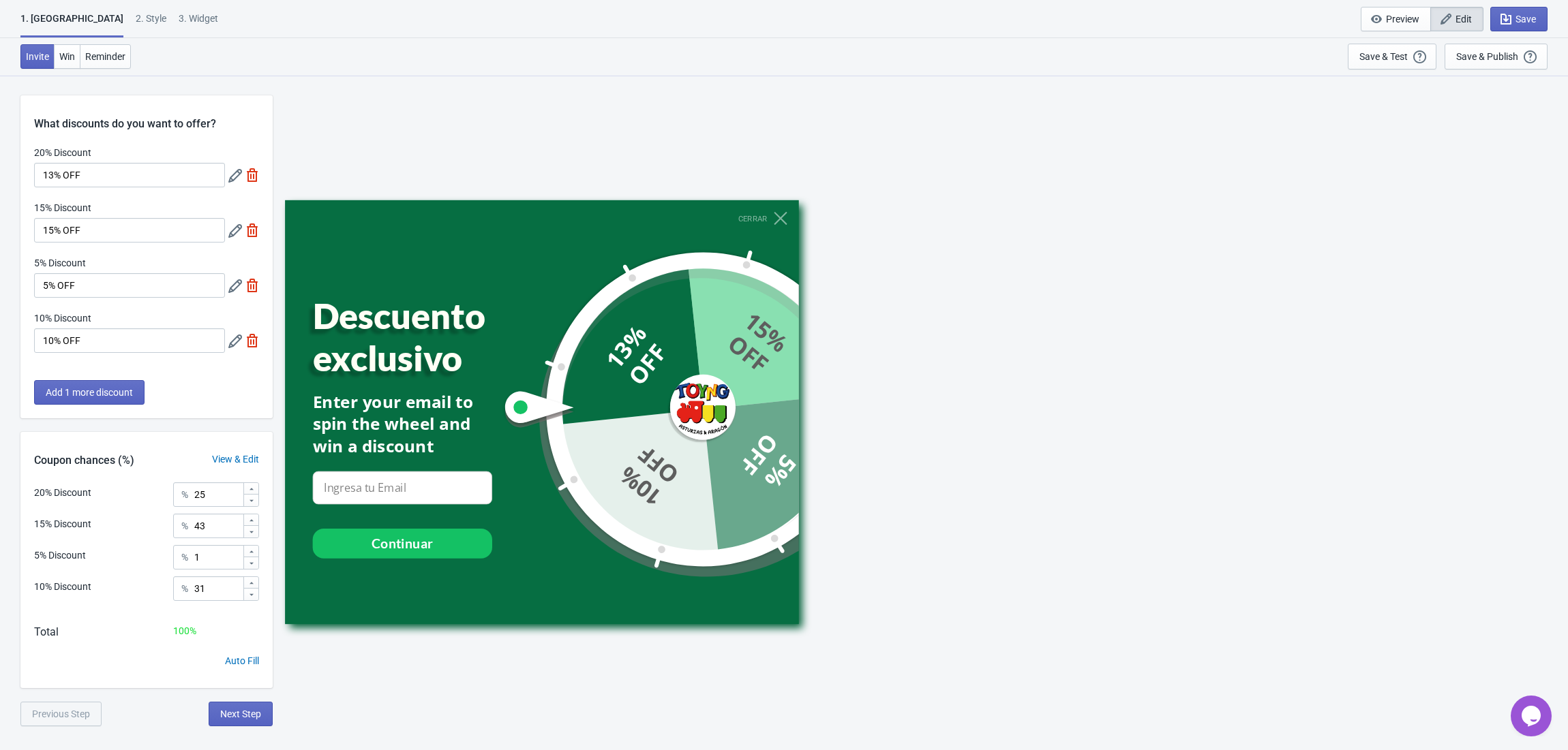
click at [135, 22] on div "2 . Style" at bounding box center [150, 23] width 31 height 24
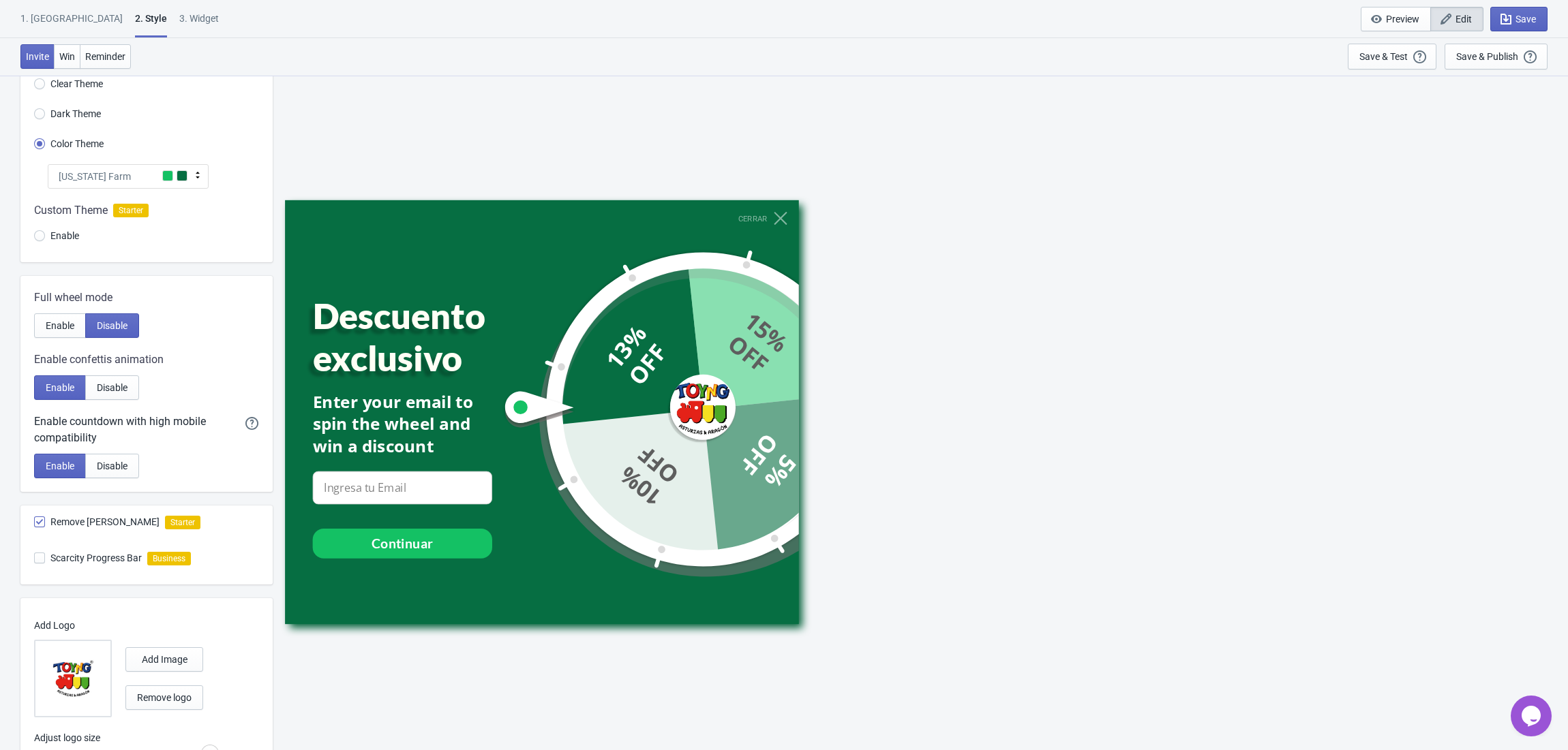
scroll to position [129, 0]
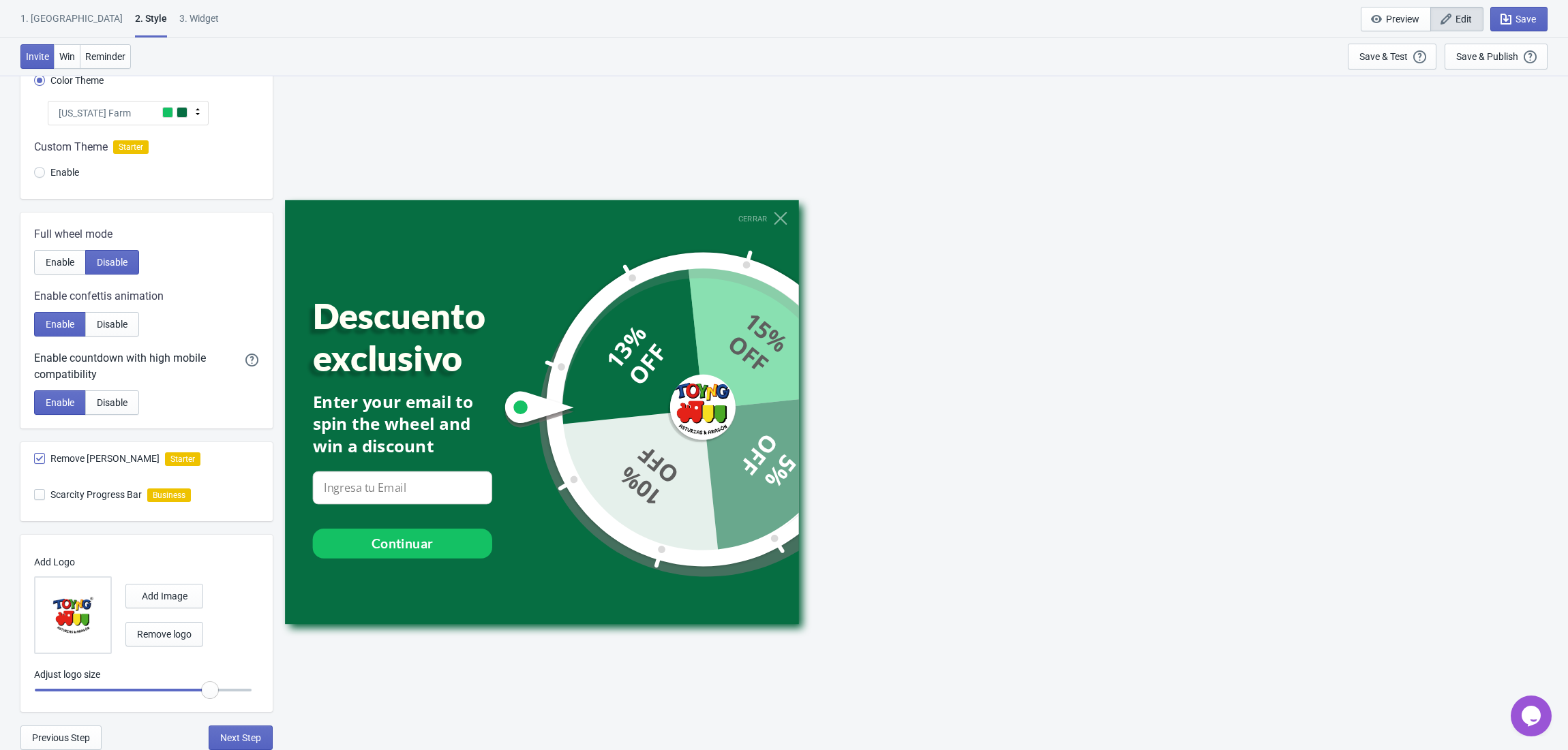
click at [180, 22] on div "3. Widget" at bounding box center [199, 23] width 40 height 24
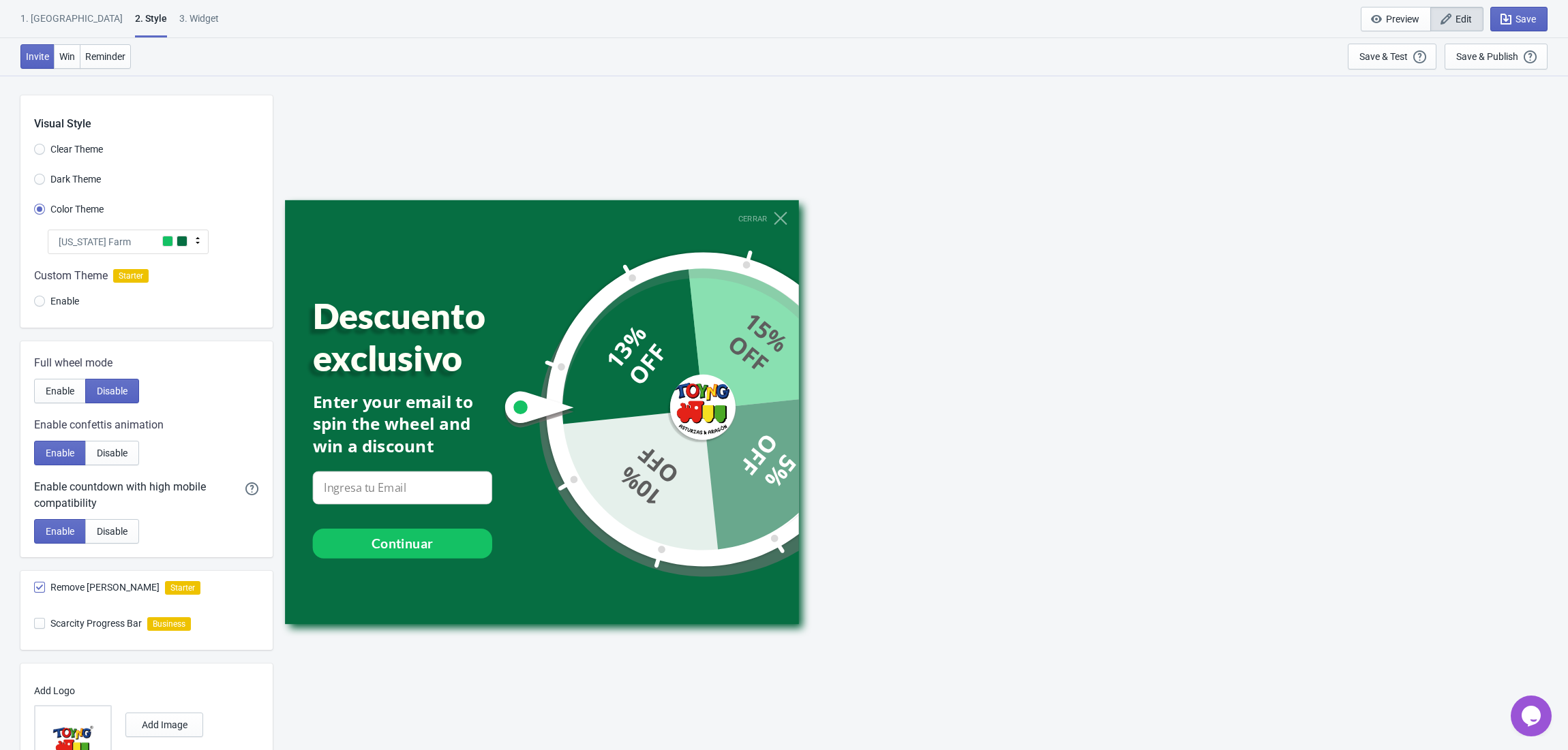
select select "products"
select select "once"
select select "circle"
select select "1"
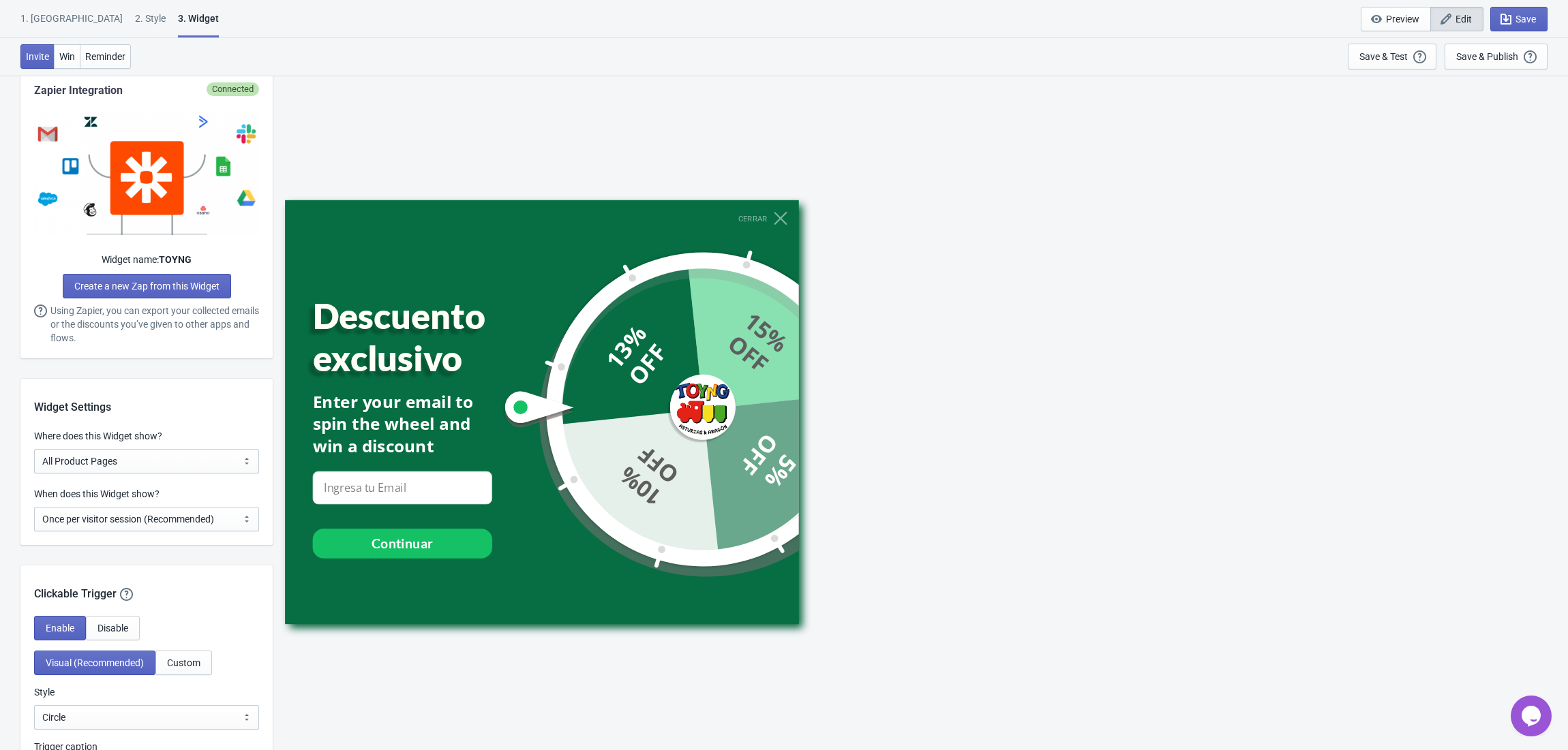
scroll to position [818, 0]
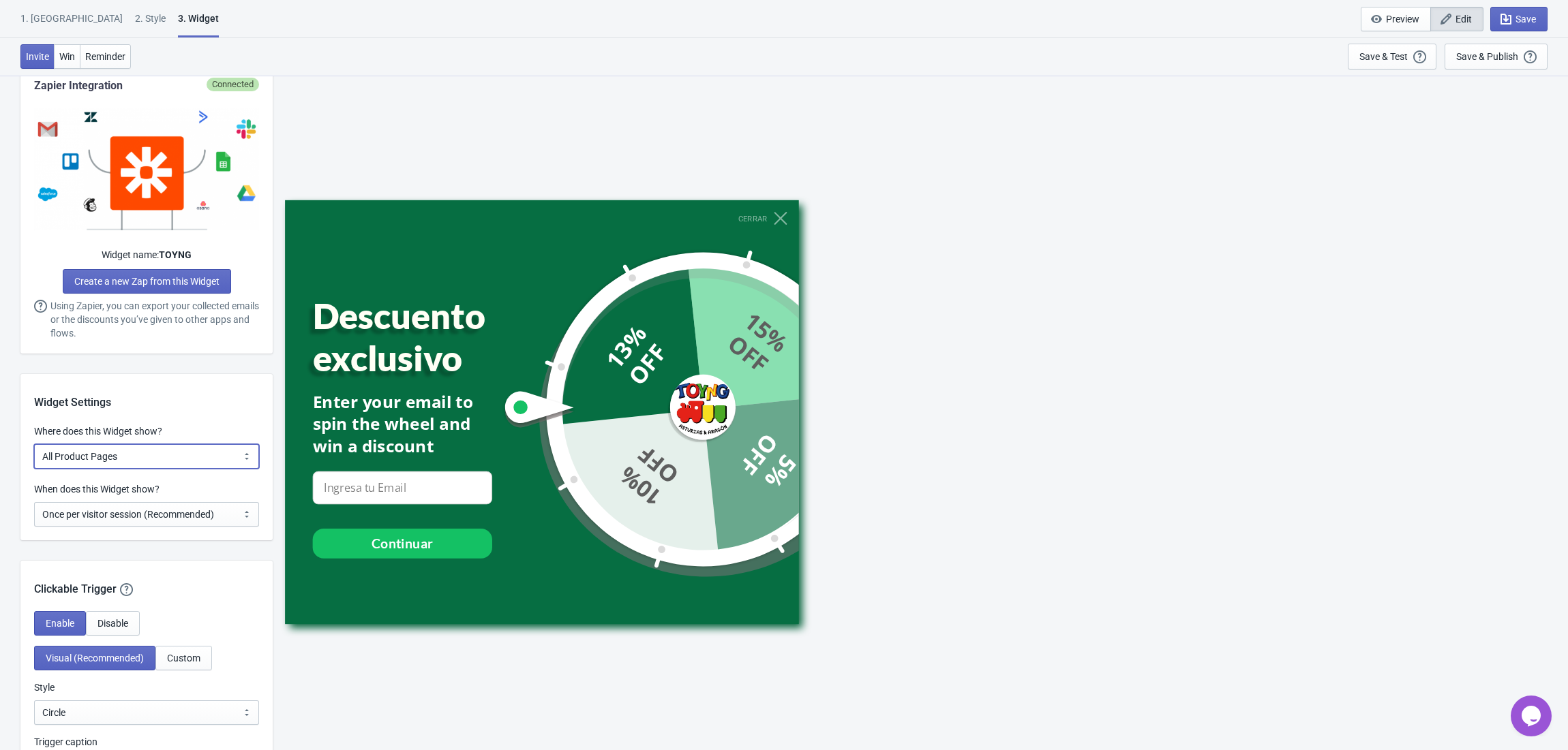
click at [151, 464] on select "All Pages All Product Pages All Blog Pages All Static Pages Specific Product(s)…" at bounding box center [147, 456] width 225 height 25
click at [132, 511] on select "Every new visit of page Once every period of time Once per visitor session (Rec…" at bounding box center [147, 514] width 225 height 25
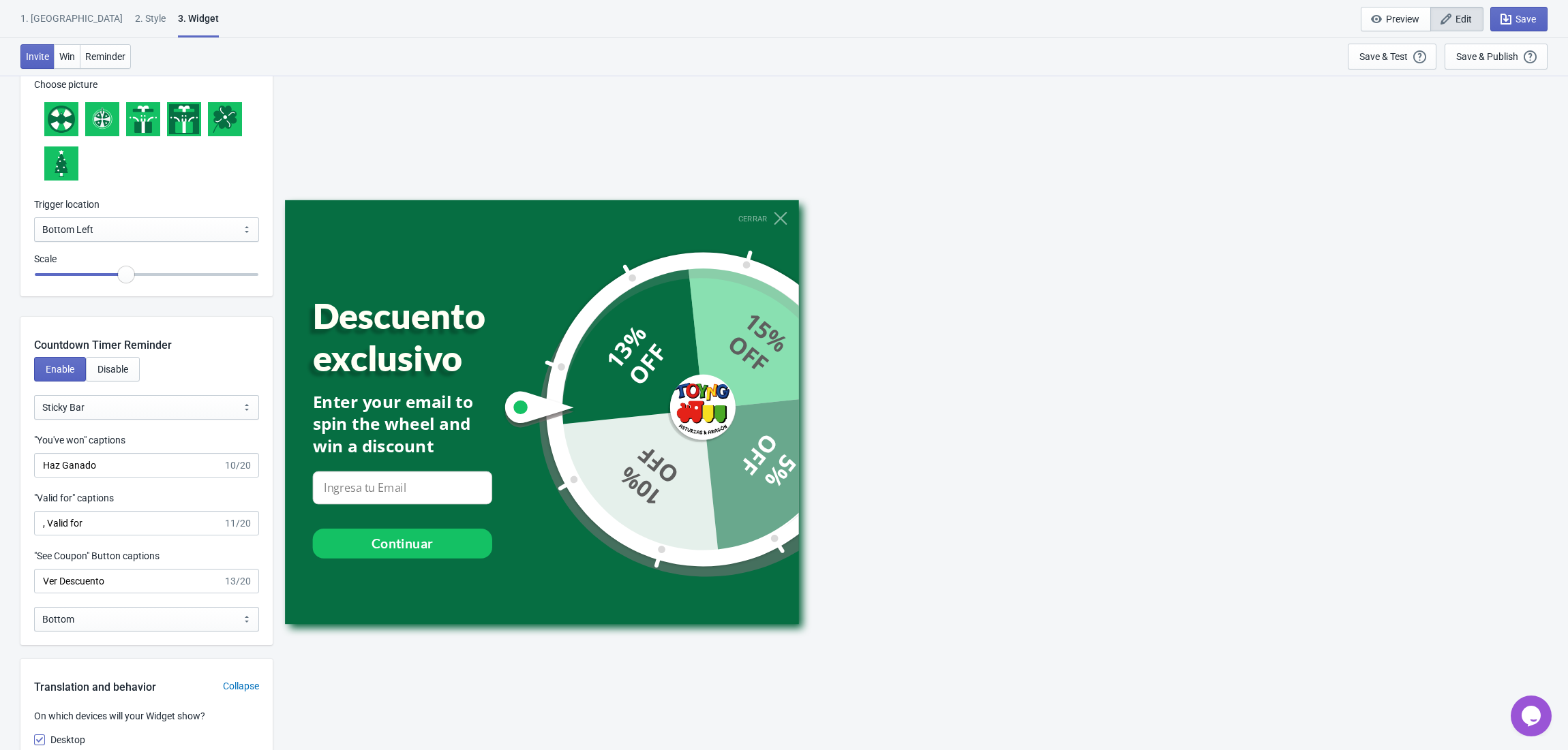
scroll to position [1544, 0]
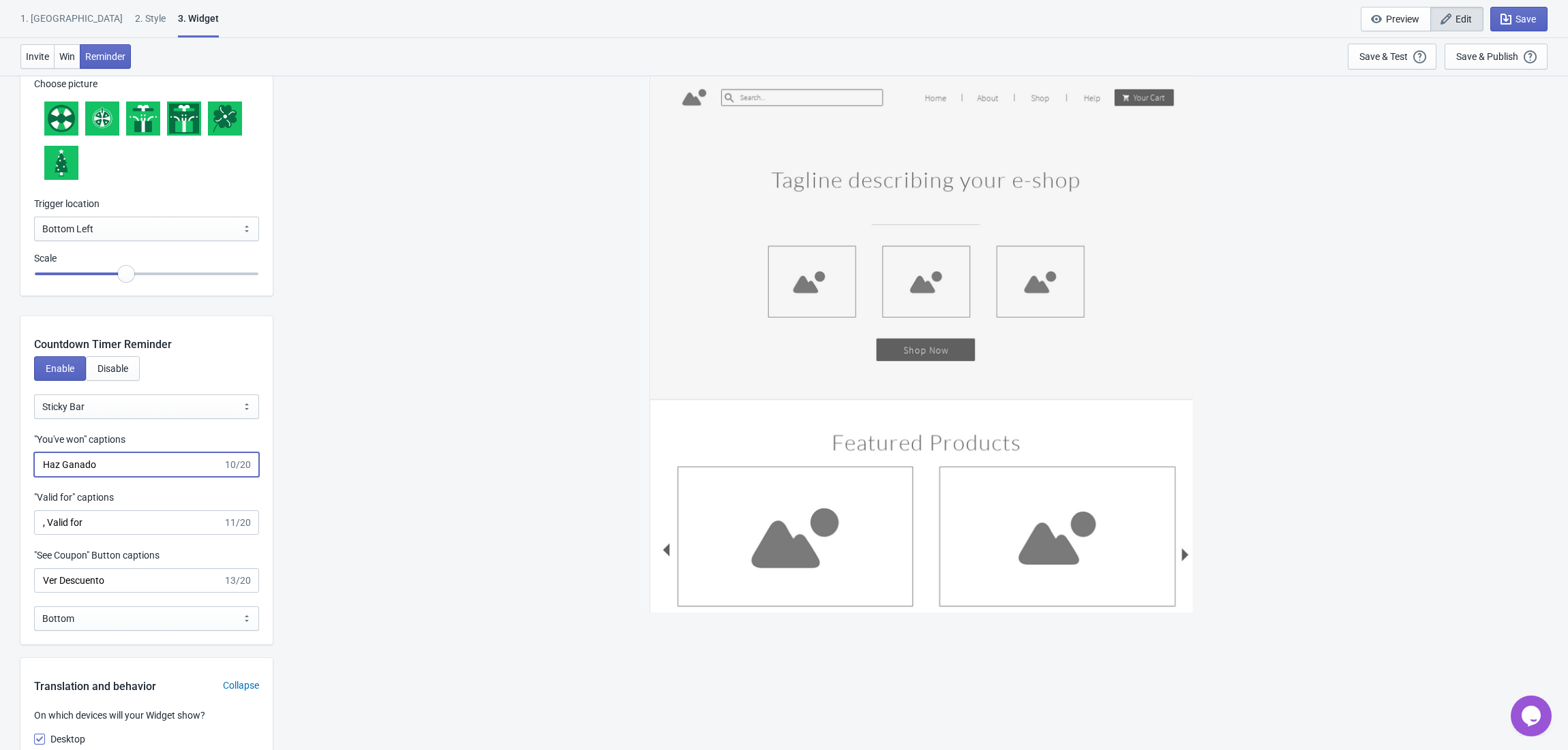
click at [111, 473] on input "Haz Ganado" at bounding box center [129, 464] width 189 height 25
click at [135, 472] on input "Haz Ganado" at bounding box center [129, 464] width 189 height 25
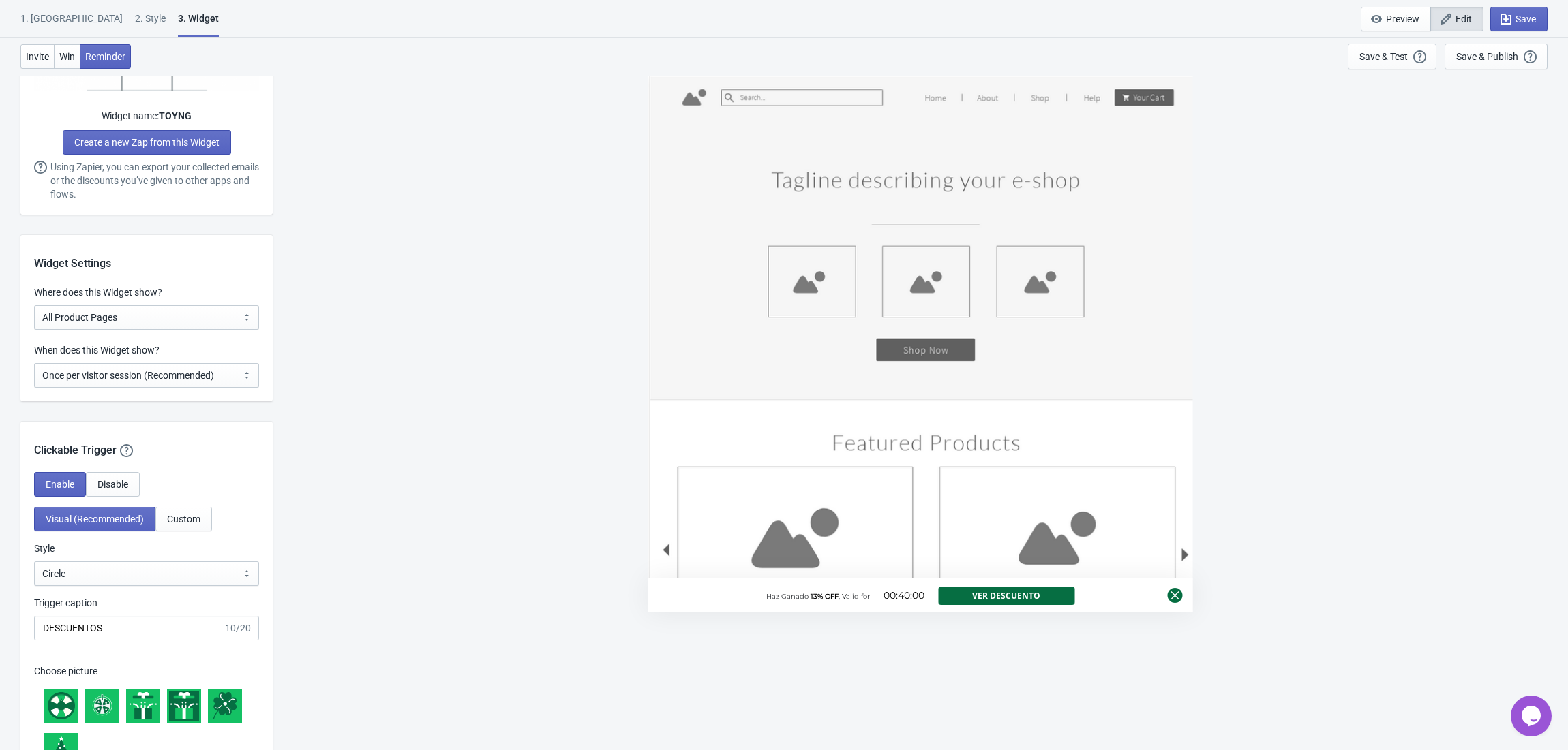
scroll to position [726, 0]
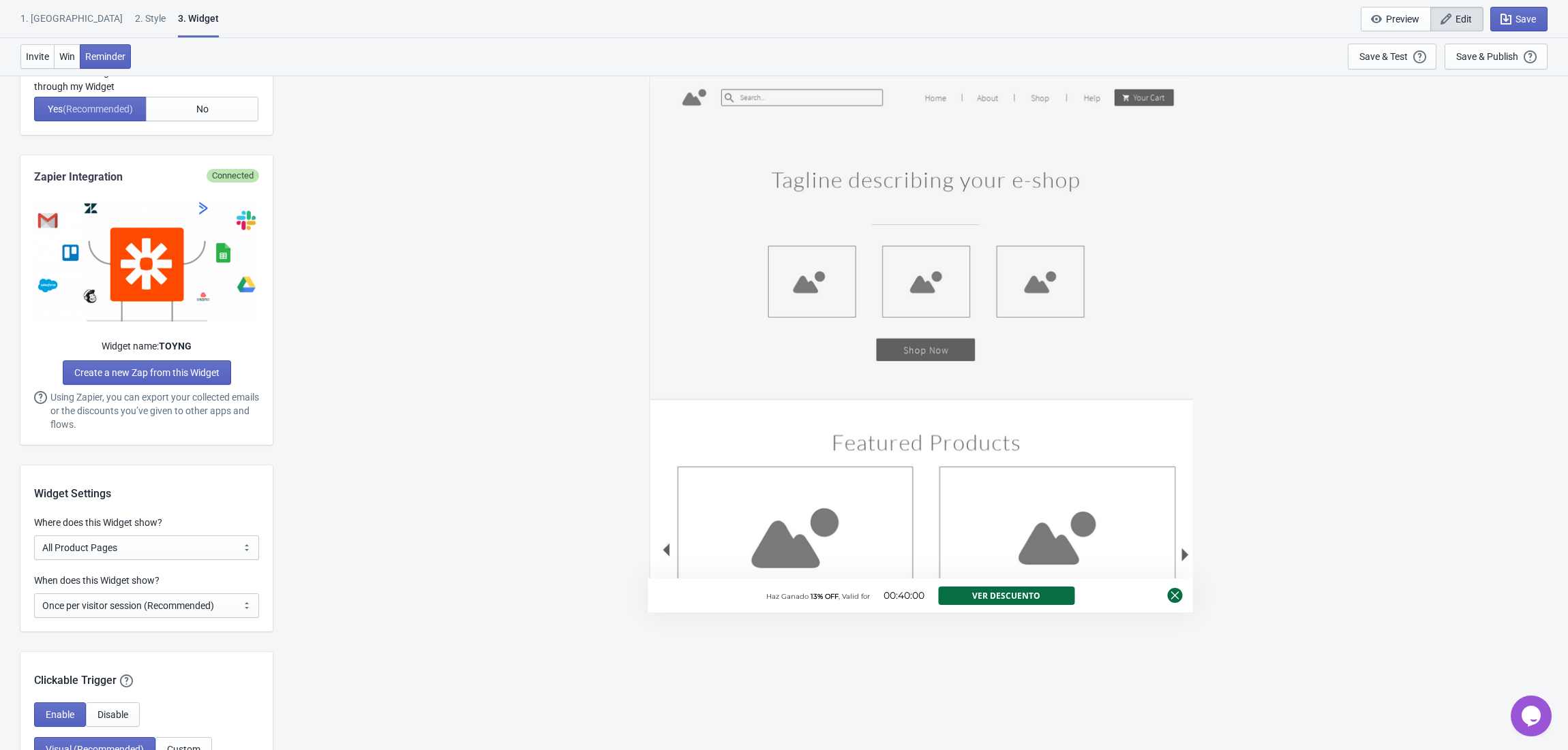
click at [178, 15] on div "3. Widget" at bounding box center [198, 24] width 41 height 26
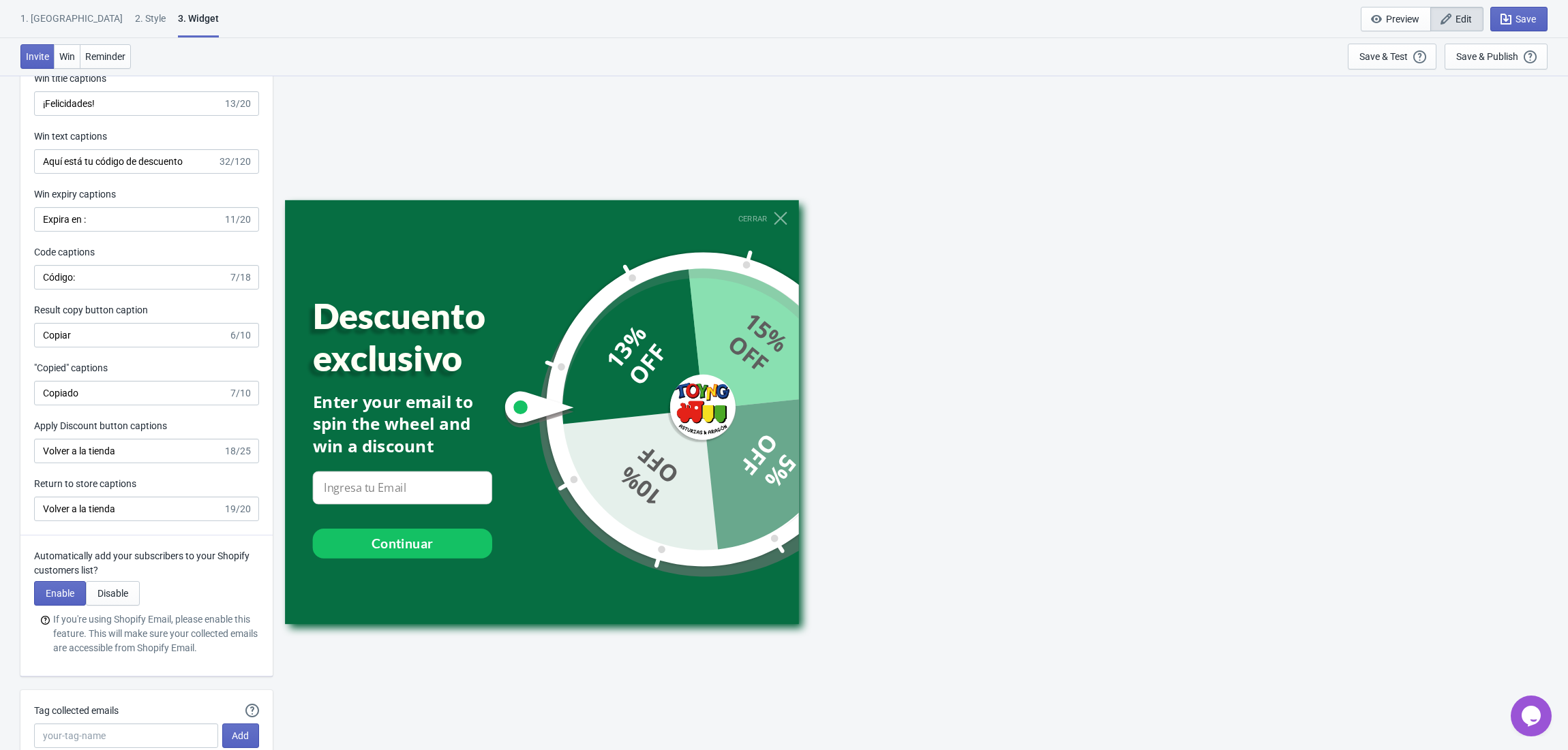
scroll to position [3004, 0]
